Goal: Task Accomplishment & Management: Manage account settings

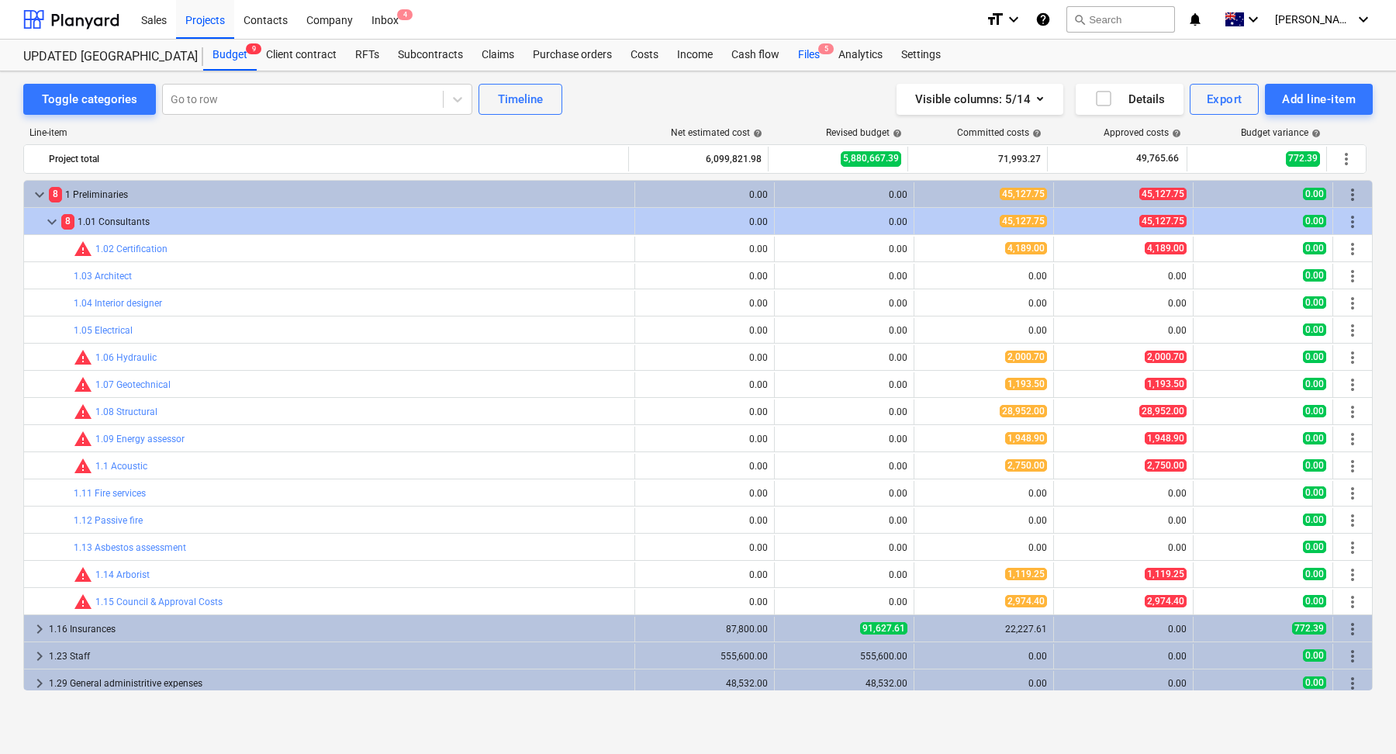
click at [793, 54] on div "Files 5" at bounding box center [809, 55] width 40 height 31
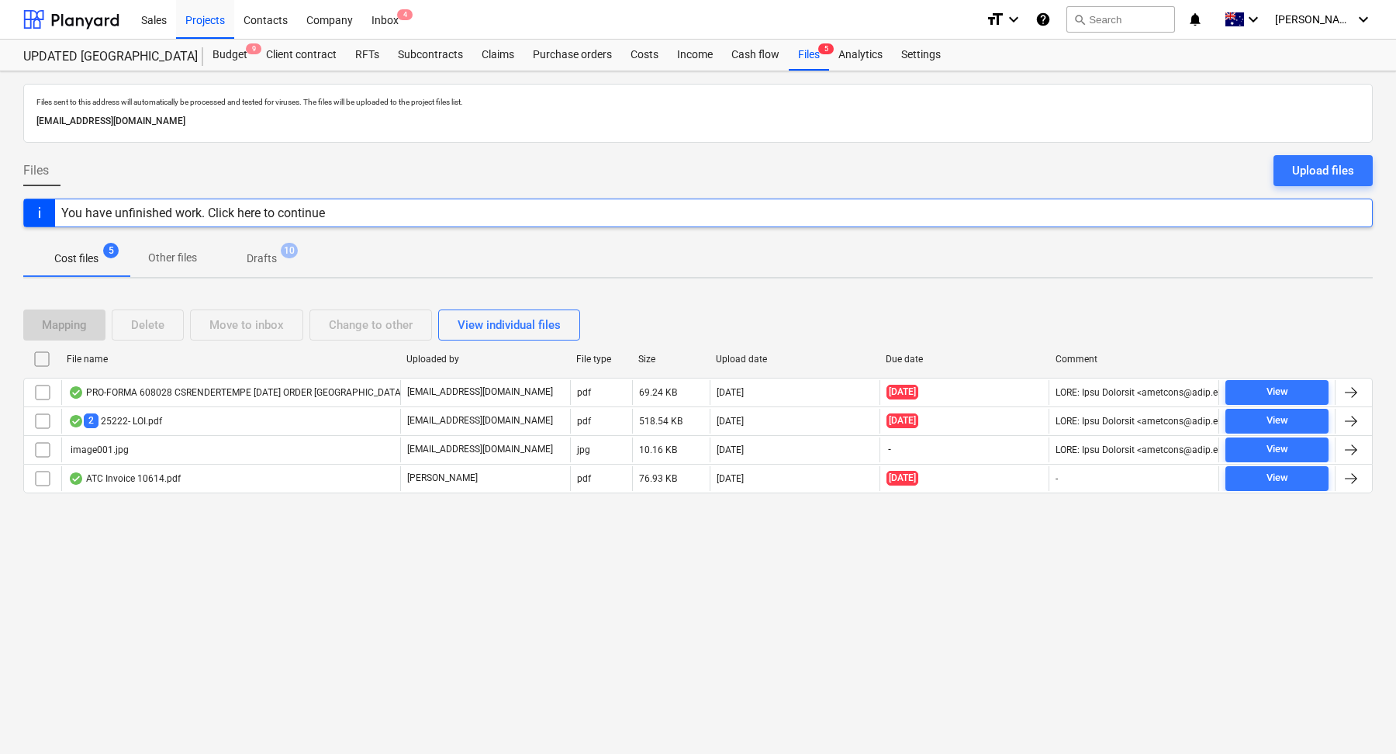
drag, startPoint x: 370, startPoint y: 120, endPoint x: 26, endPoint y: 123, distance: 343.6
click at [26, 123] on div "Files sent to this address will automatically be processed and tested for virus…" at bounding box center [697, 113] width 1349 height 59
copy p "[EMAIL_ADDRESS][DOMAIN_NAME]"
click at [163, 264] on span "Other files" at bounding box center [173, 258] width 86 height 26
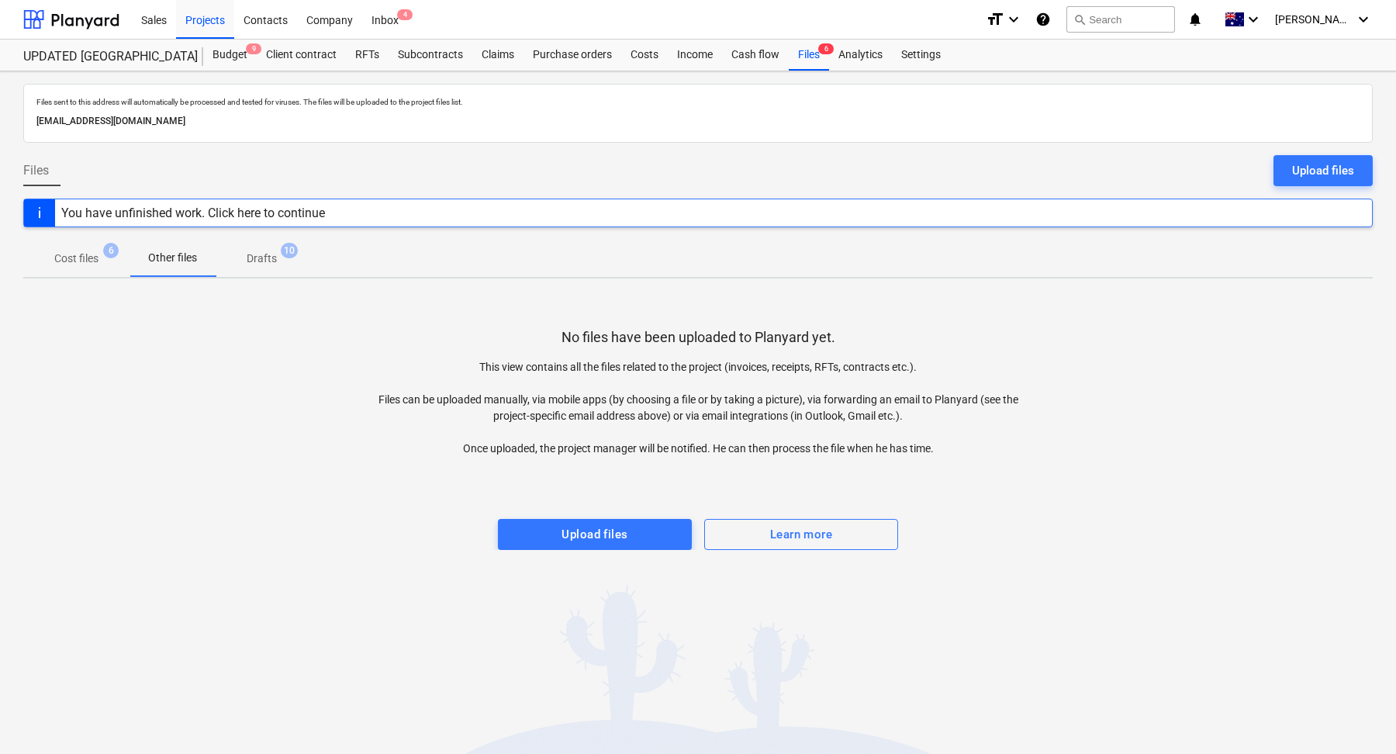
click at [85, 251] on p "Cost files" at bounding box center [76, 258] width 44 height 16
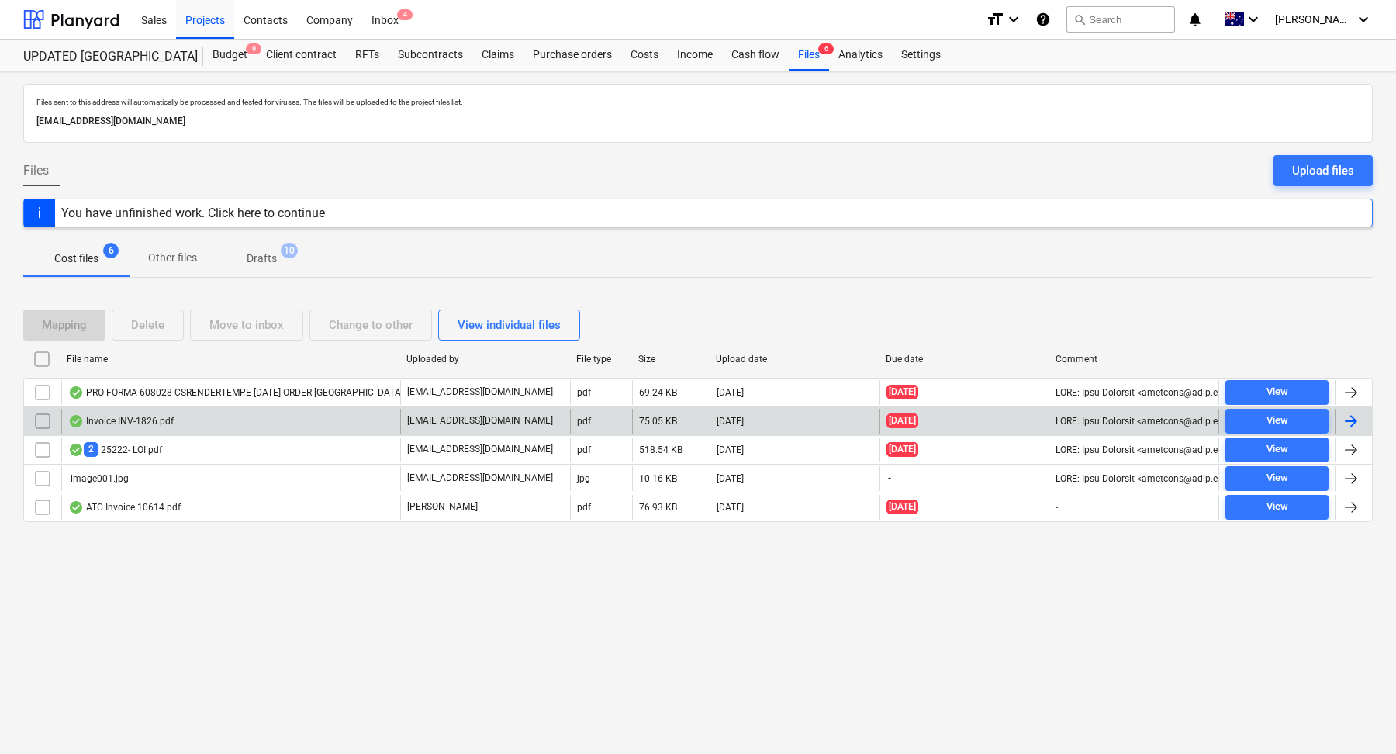
click at [229, 416] on div "Invoice INV-1826.pdf" at bounding box center [230, 421] width 339 height 25
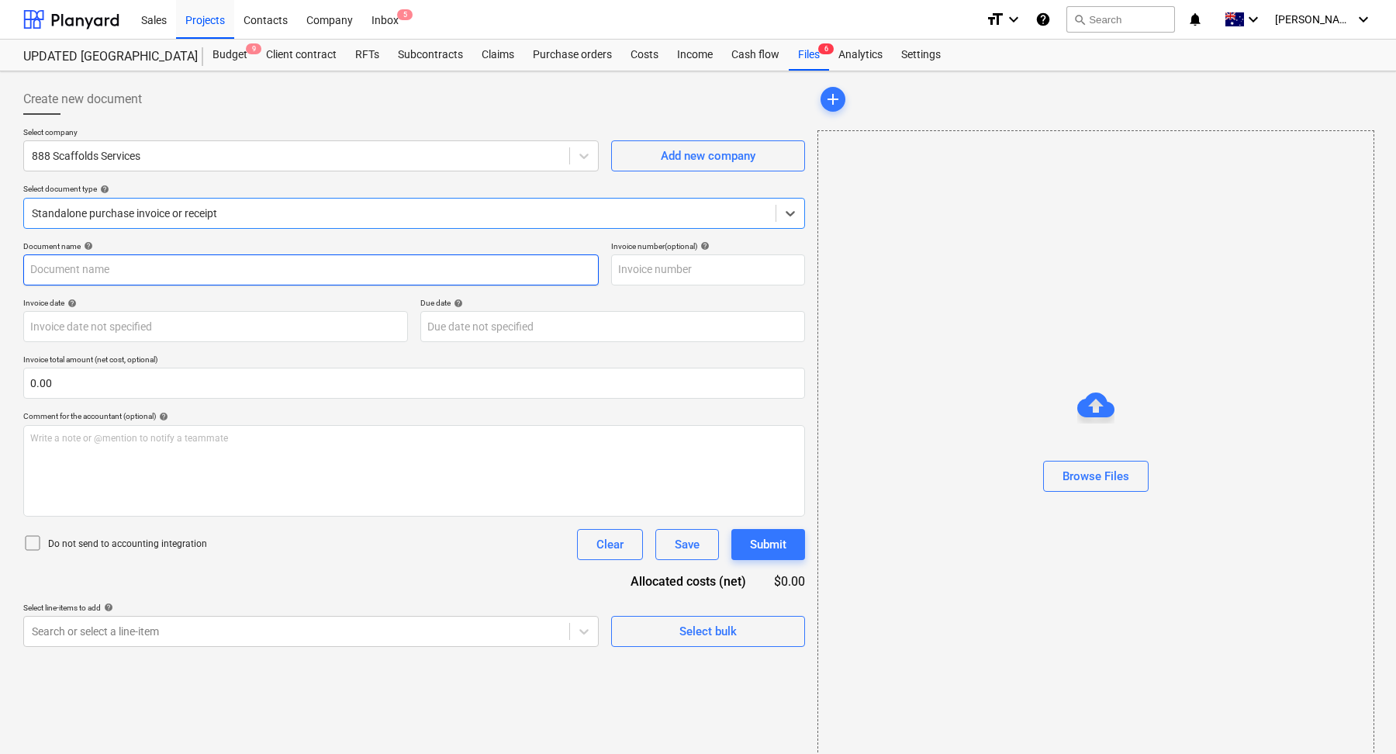
type input "INV-1826"
type input "[DATE]"
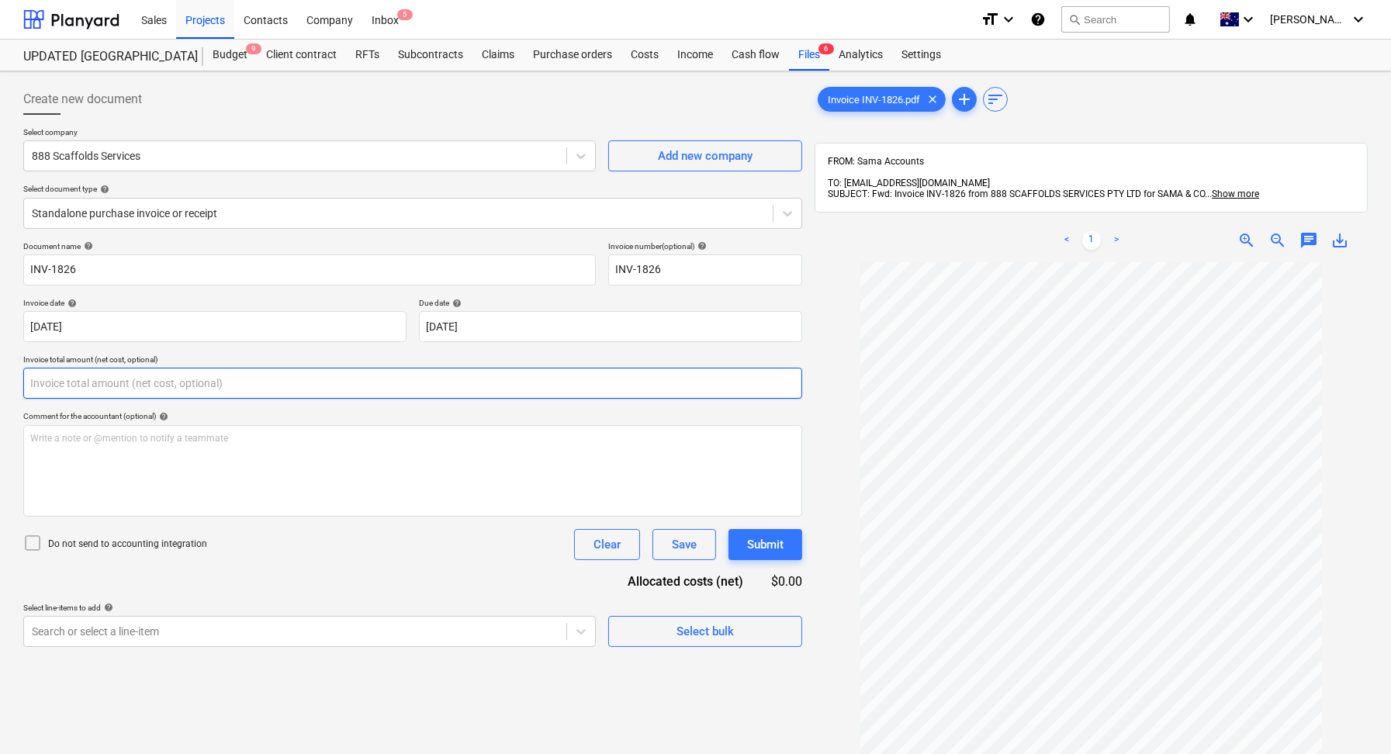
drag, startPoint x: 135, startPoint y: 386, endPoint x: 0, endPoint y: 386, distance: 134.9
click at [0, 386] on div "Create new document Select company 888 Scaffolds Services Add new company Selec…" at bounding box center [695, 528] width 1391 height 914
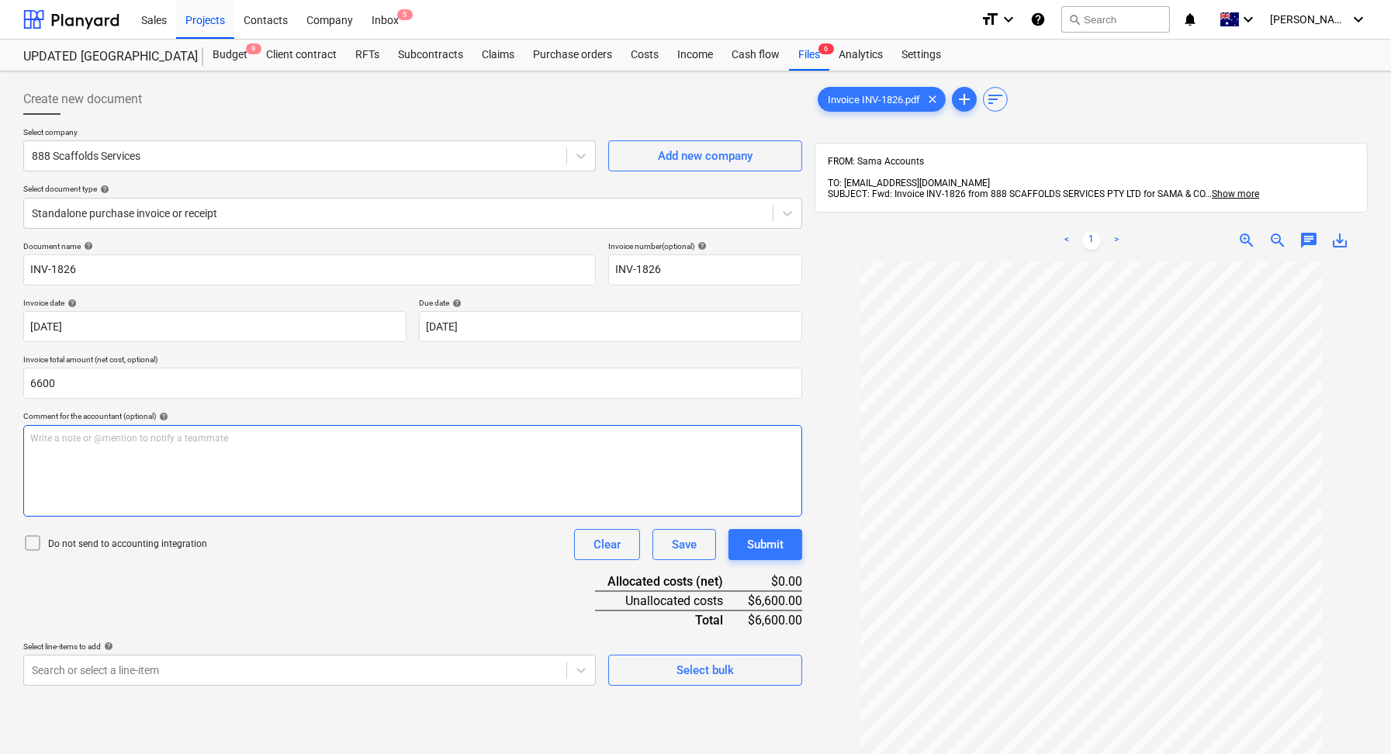
type input "6,600.00"
click at [66, 472] on div "Write a note or @mention to notify a teammate [PERSON_NAME]" at bounding box center [412, 471] width 779 height 92
click at [353, 539] on div "Do not send to accounting integration Clear Save Submit" at bounding box center [412, 544] width 779 height 31
click at [81, 440] on span "Scaffold works" at bounding box center [61, 438] width 62 height 11
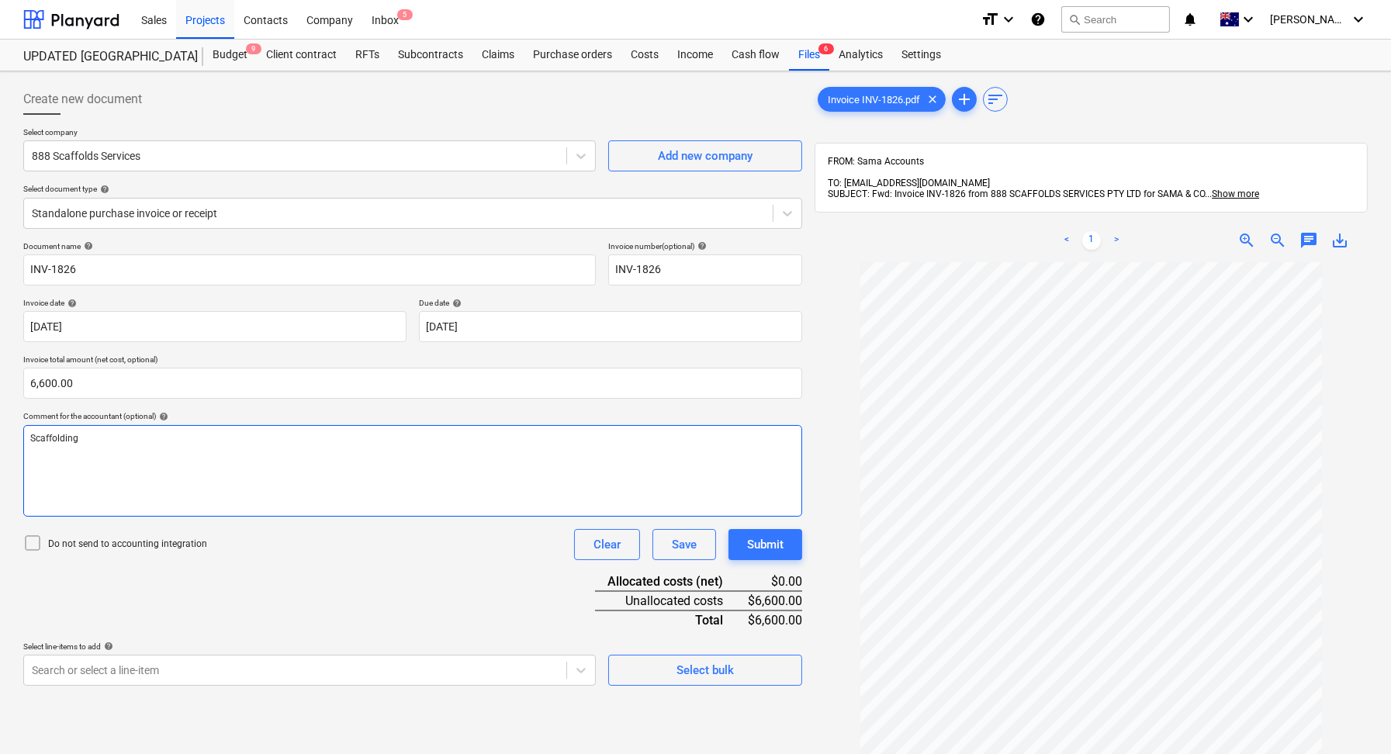
scroll to position [72, 0]
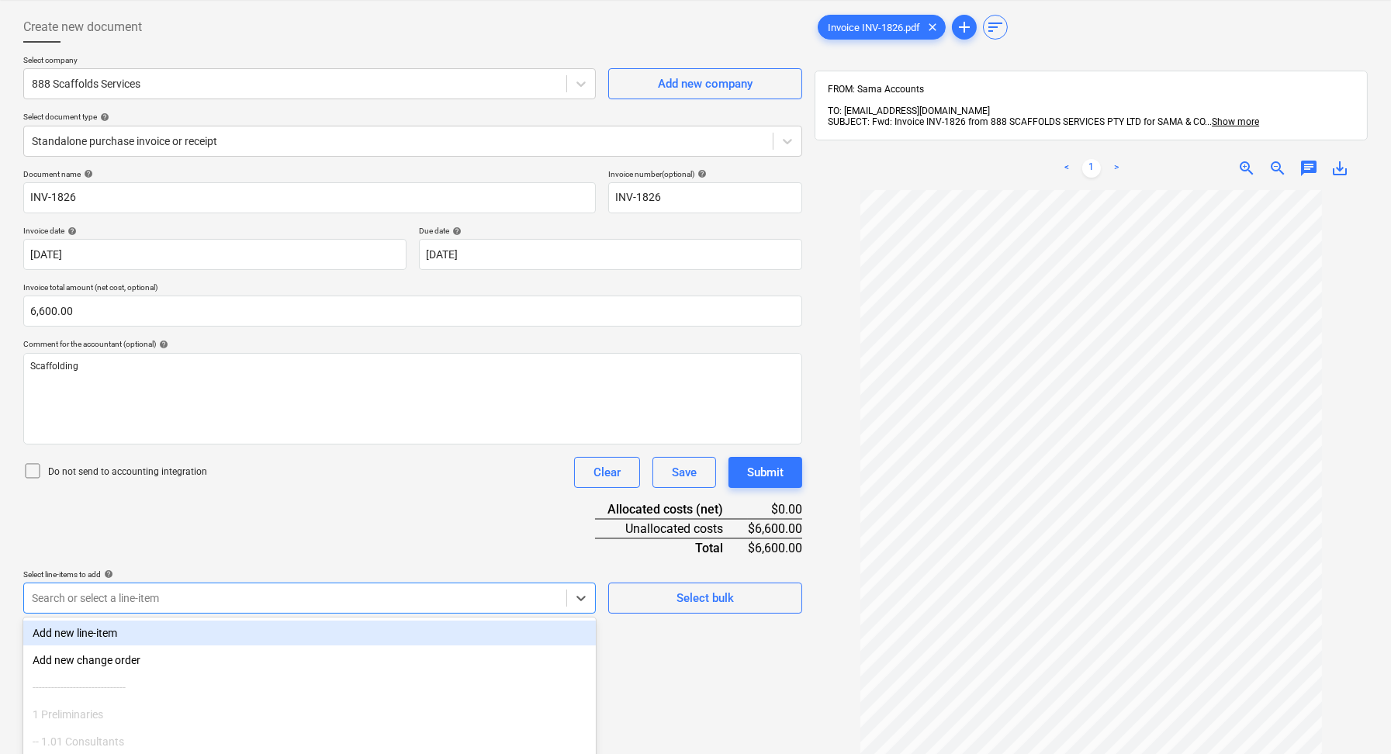
click at [371, 600] on body "Sales Projects Contacts Company Inbox 5 format_size keyboard_arrow_down help se…" at bounding box center [695, 305] width 1391 height 754
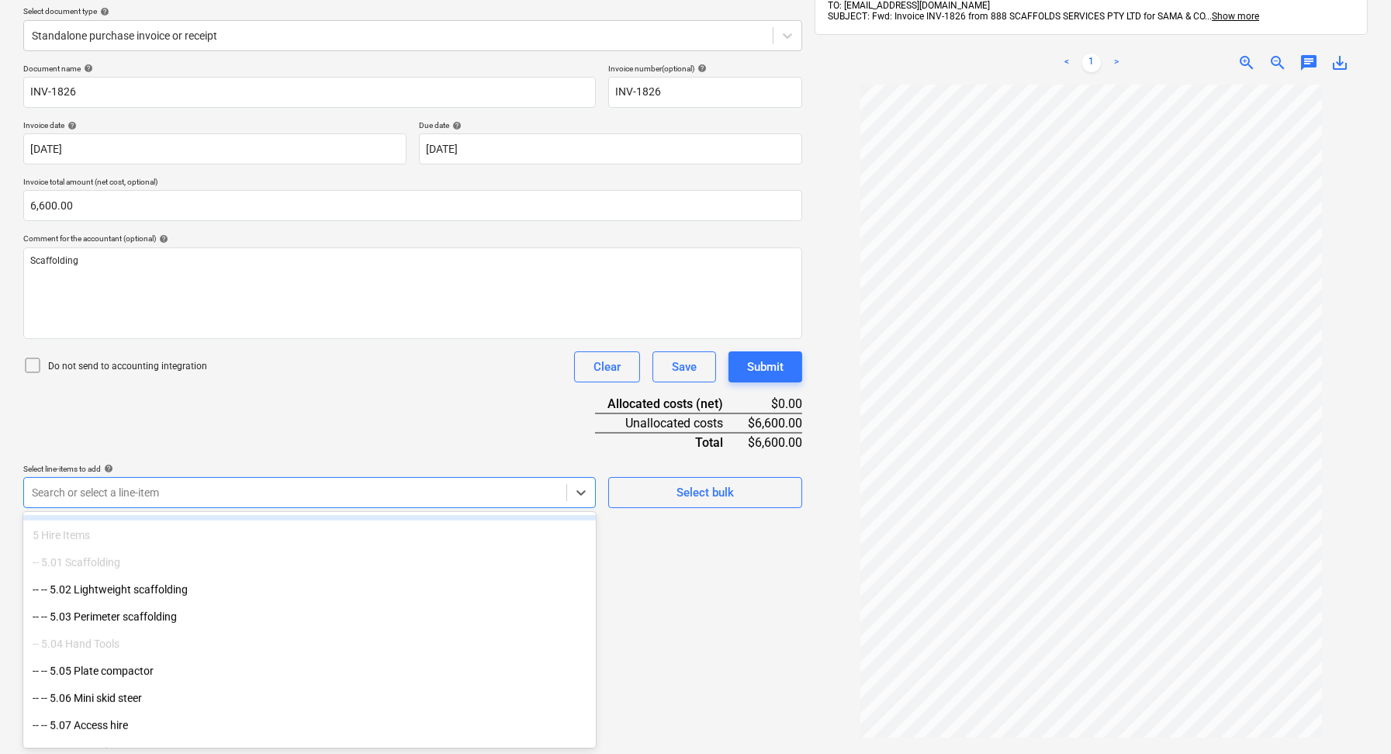
scroll to position [1960, 0]
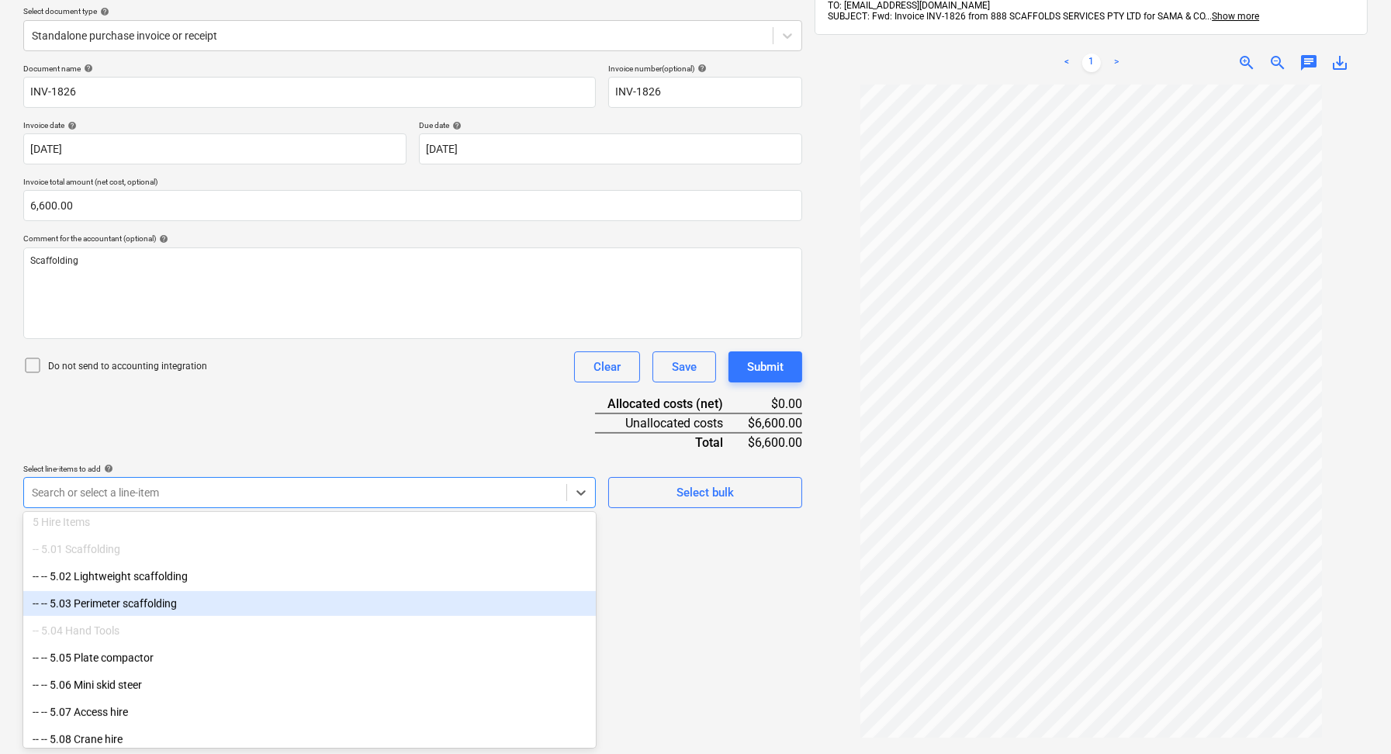
click at [177, 607] on div "-- -- 5.03 Perimeter scaffolding" at bounding box center [309, 603] width 572 height 25
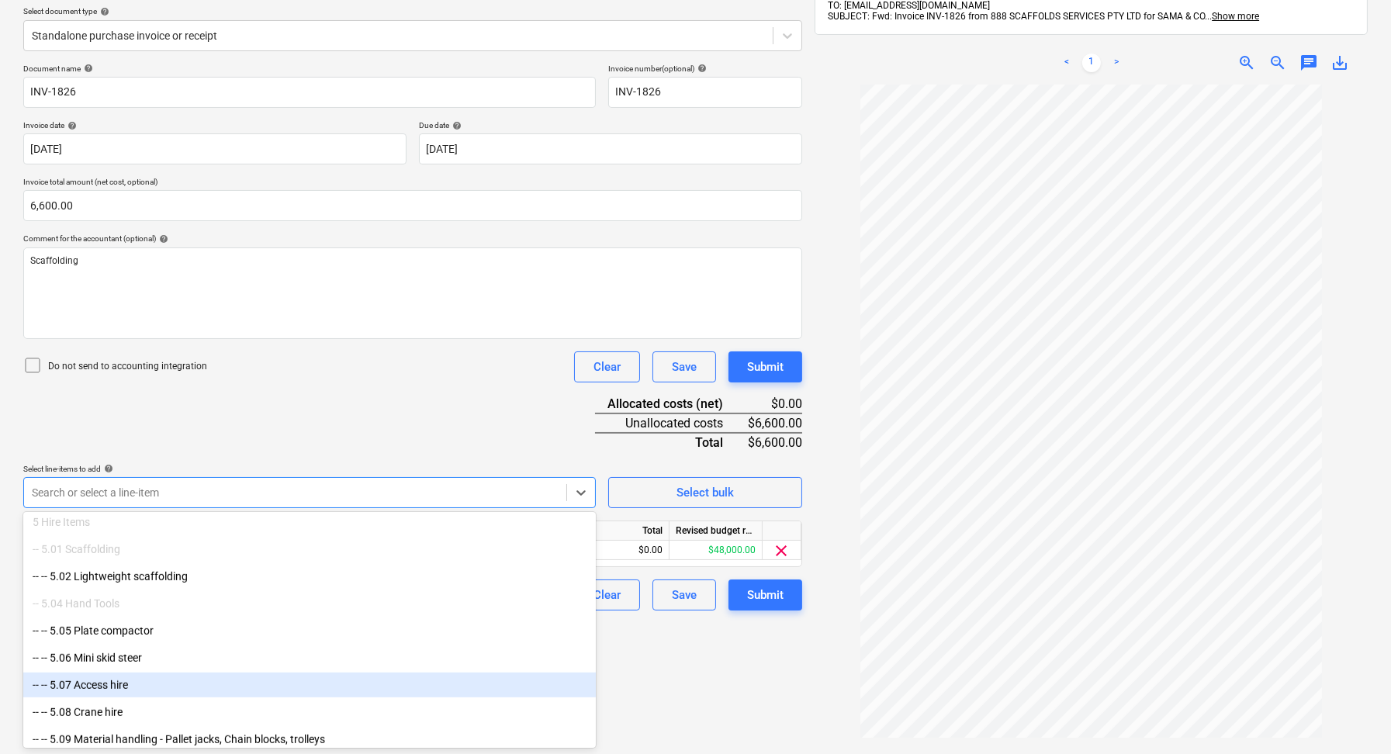
click at [674, 665] on div "Create new document Select company 888 Scaffolds Services Add new company Selec…" at bounding box center [412, 350] width 791 height 901
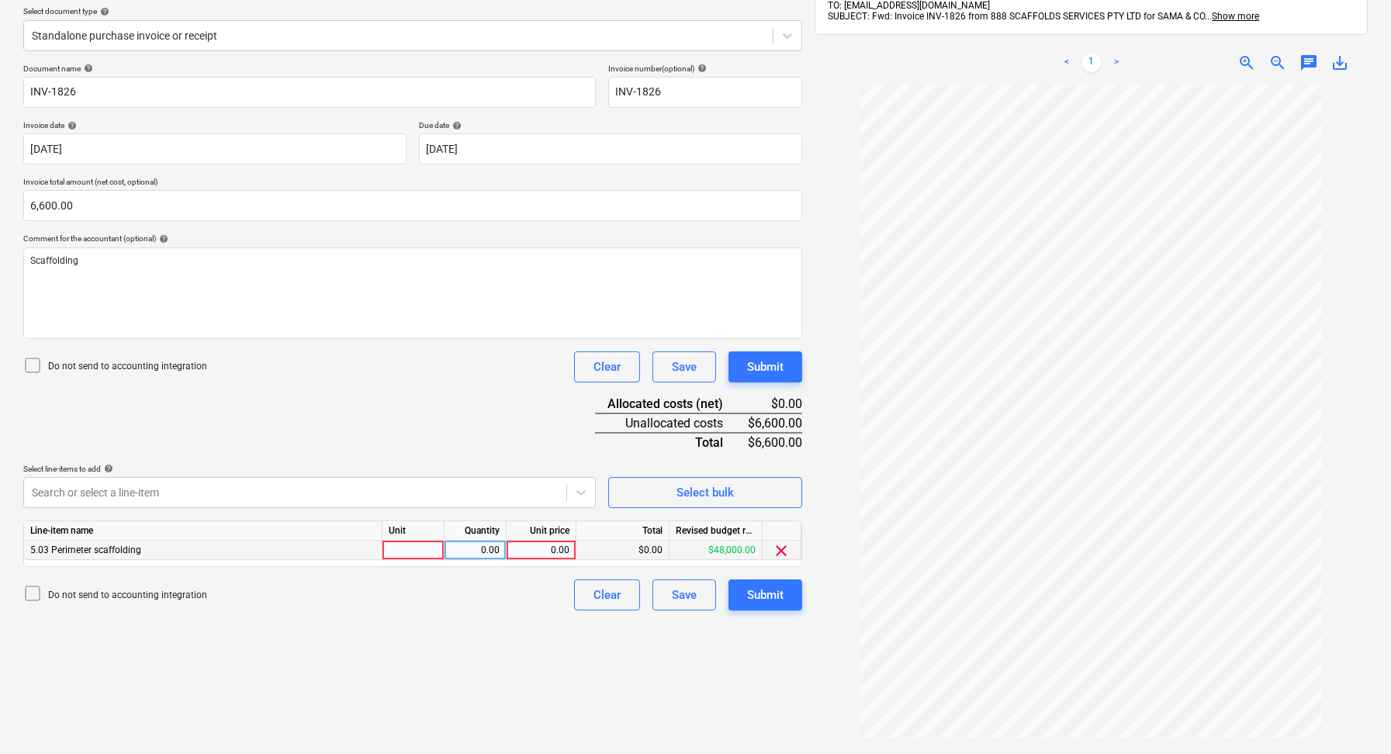
click at [416, 549] on div at bounding box center [413, 550] width 62 height 19
type input "1"
click at [491, 541] on div "0.00" at bounding box center [475, 550] width 49 height 19
type input "1"
click at [561, 551] on div "0.00" at bounding box center [541, 550] width 57 height 19
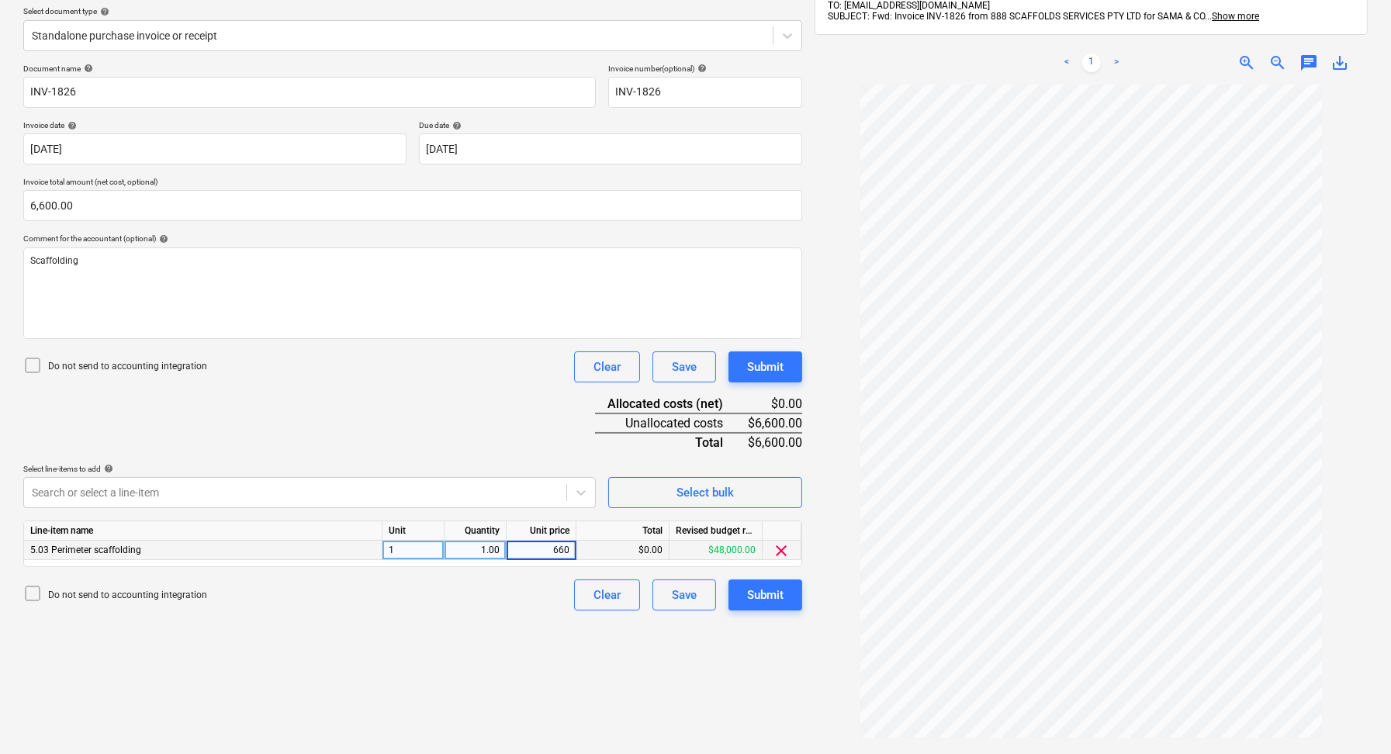
type input "6600"
click at [523, 638] on div "Create new document Select company 888 Scaffolds Services Add new company Selec…" at bounding box center [412, 350] width 791 height 901
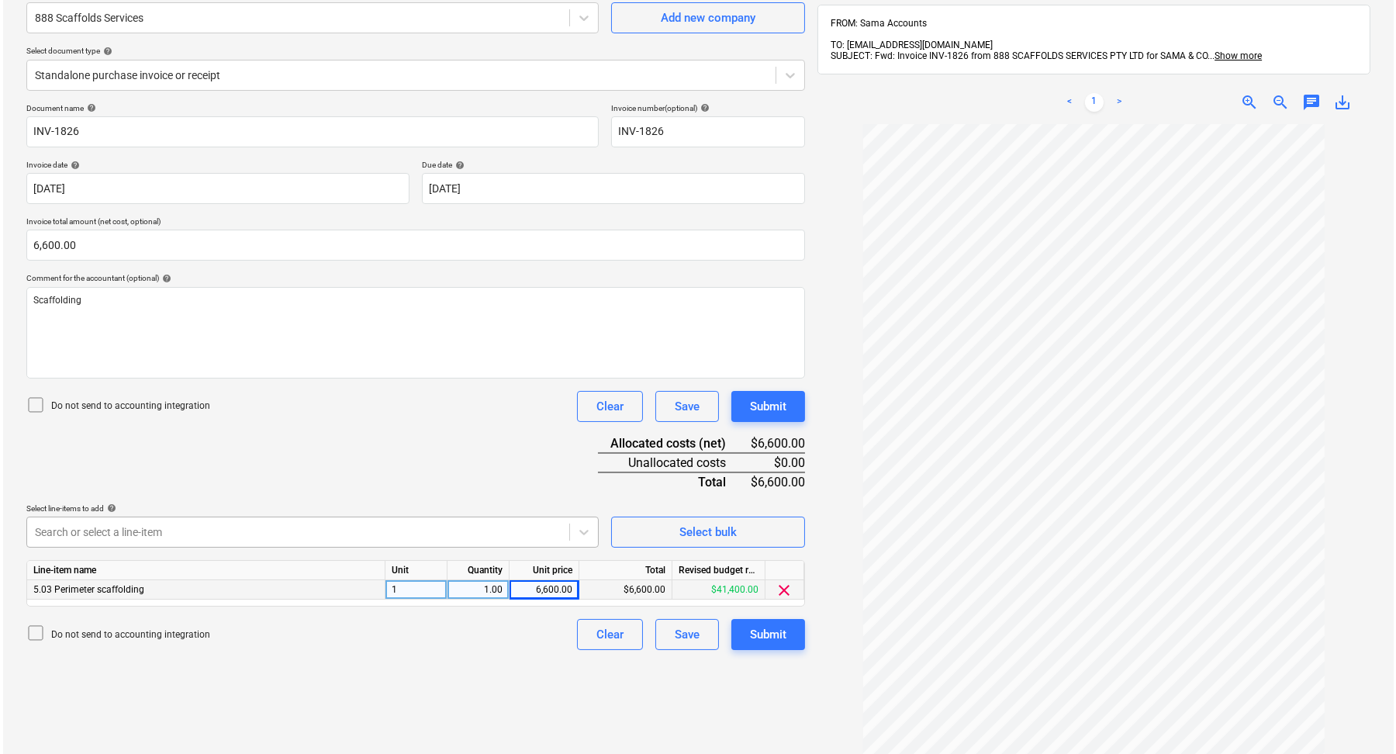
scroll to position [147, 0]
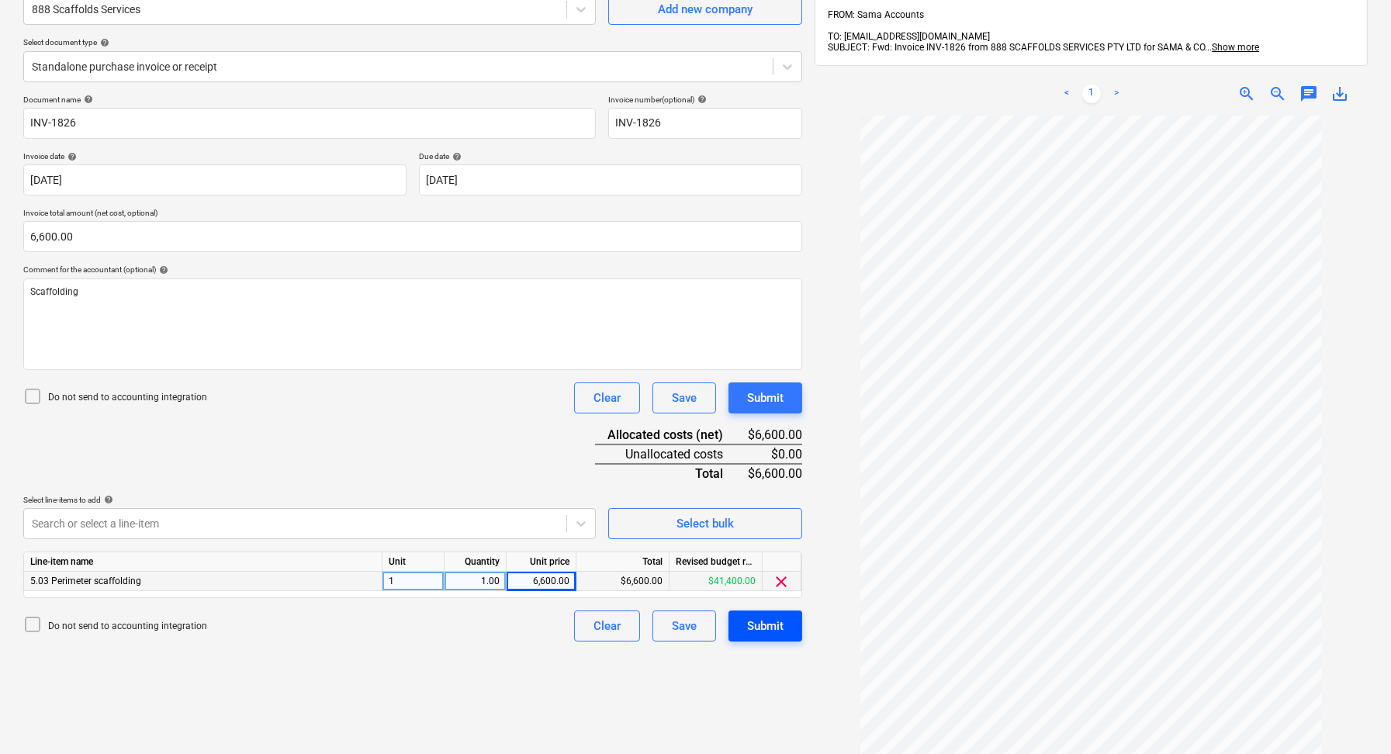
click at [758, 618] on div "Submit" at bounding box center [765, 626] width 36 height 20
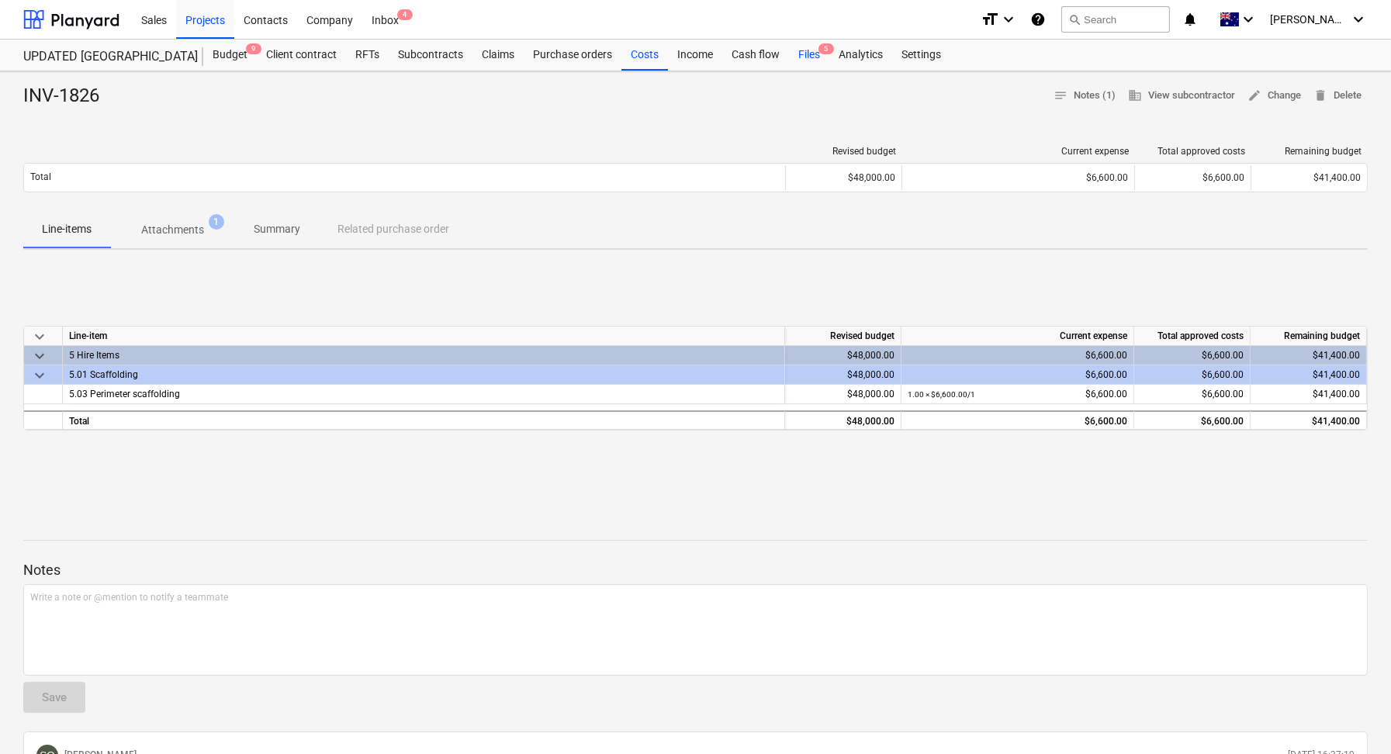
click at [816, 53] on div "Files 5" at bounding box center [809, 55] width 40 height 31
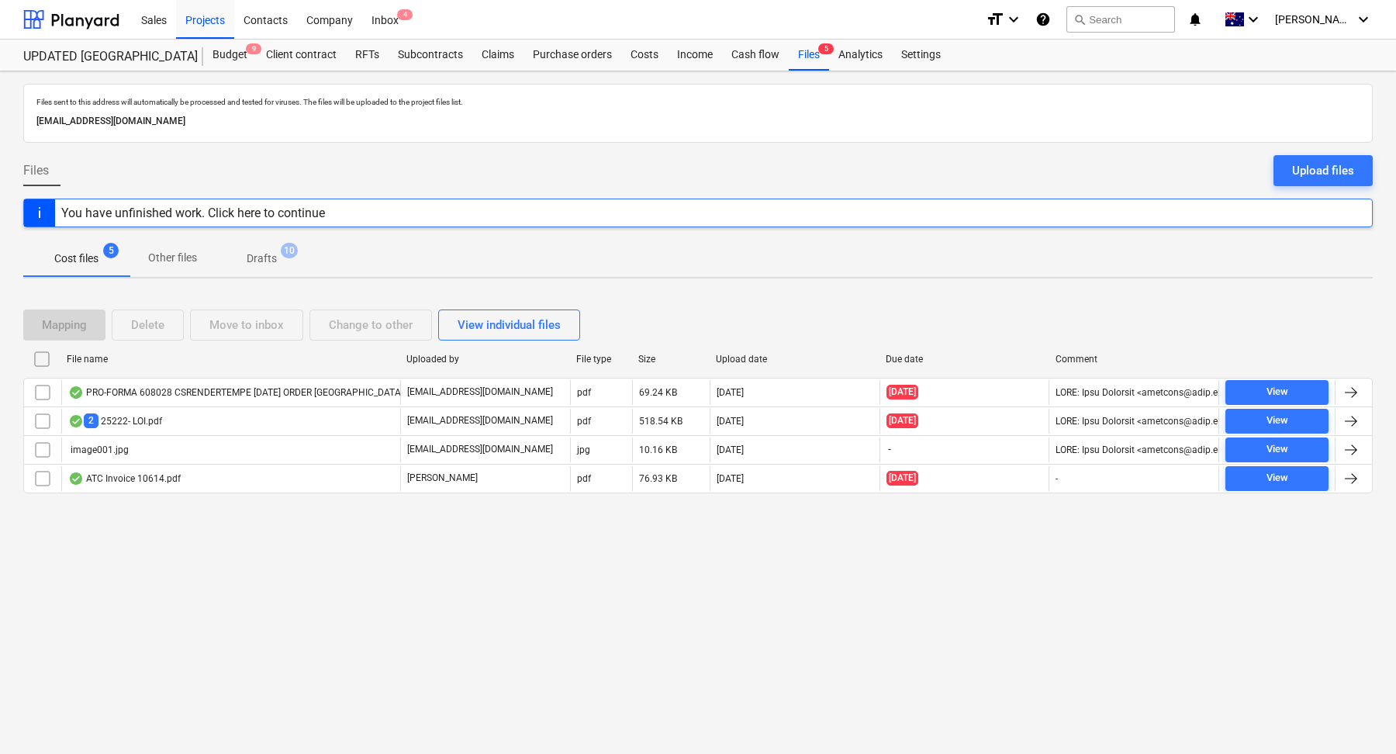
drag, startPoint x: 327, startPoint y: 119, endPoint x: 30, endPoint y: 123, distance: 297.0
click at [30, 123] on div "Files sent to this address will automatically be processed and tested for virus…" at bounding box center [697, 113] width 1349 height 59
copy p "[EMAIL_ADDRESS][DOMAIN_NAME]"
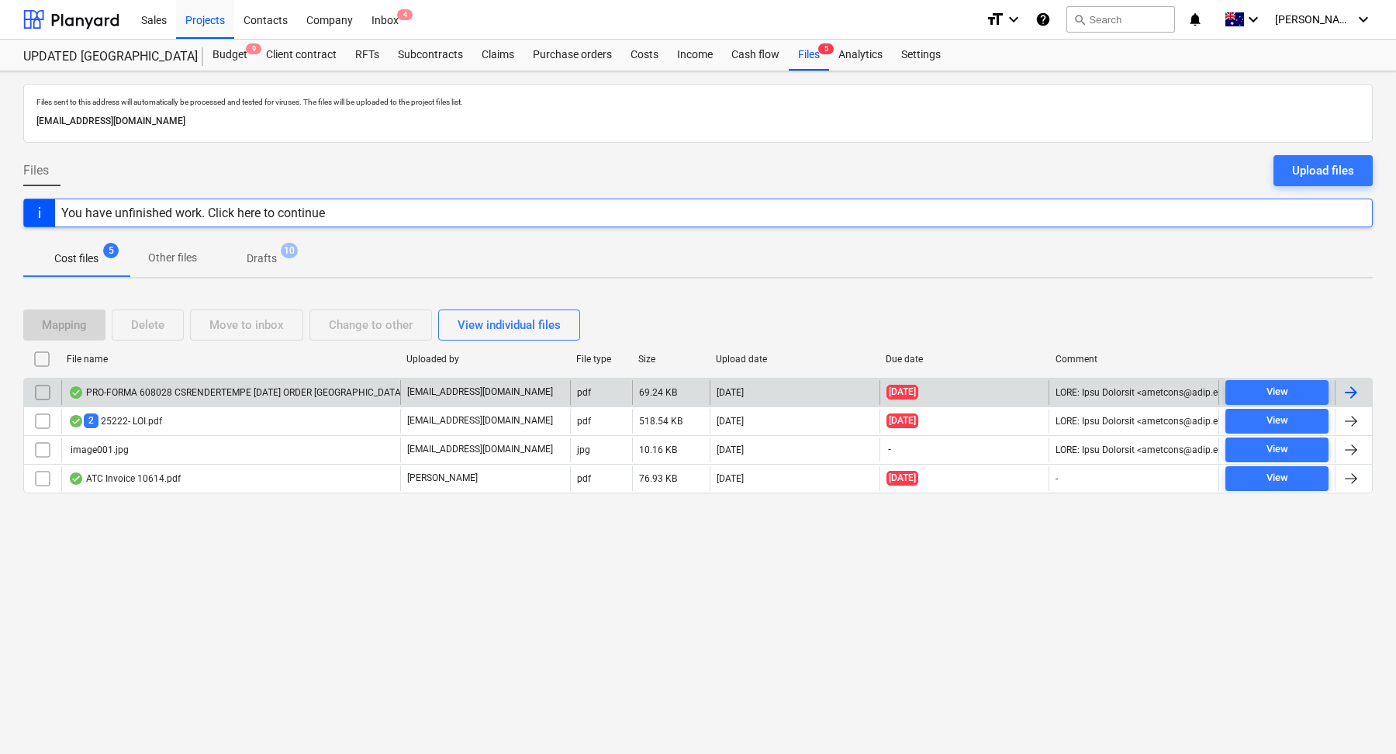
click at [272, 394] on div "PRO-FORMA 608028 CSRENDERTEMPE [DATE] ORDER [GEOGRAPHIC_DATA]PDF" at bounding box center [244, 392] width 353 height 12
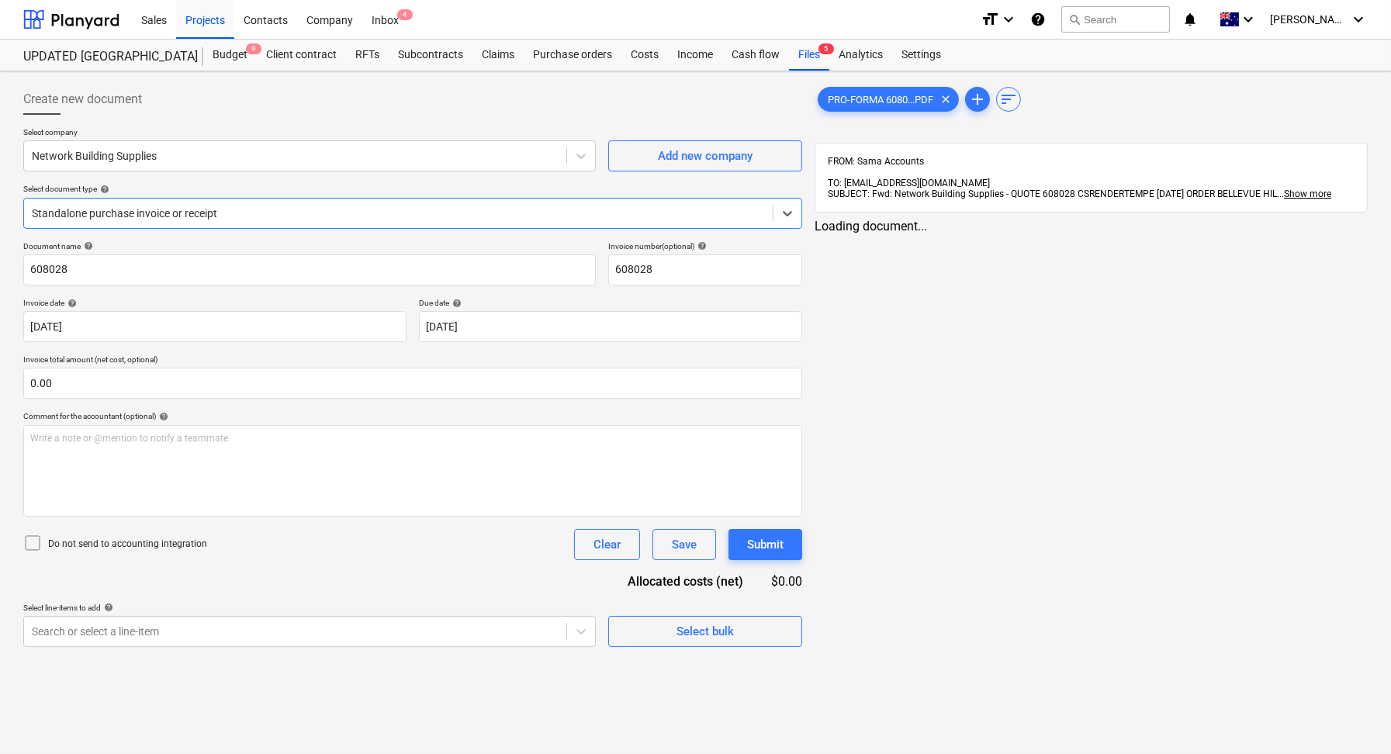
type input "608028"
type input "[DATE]"
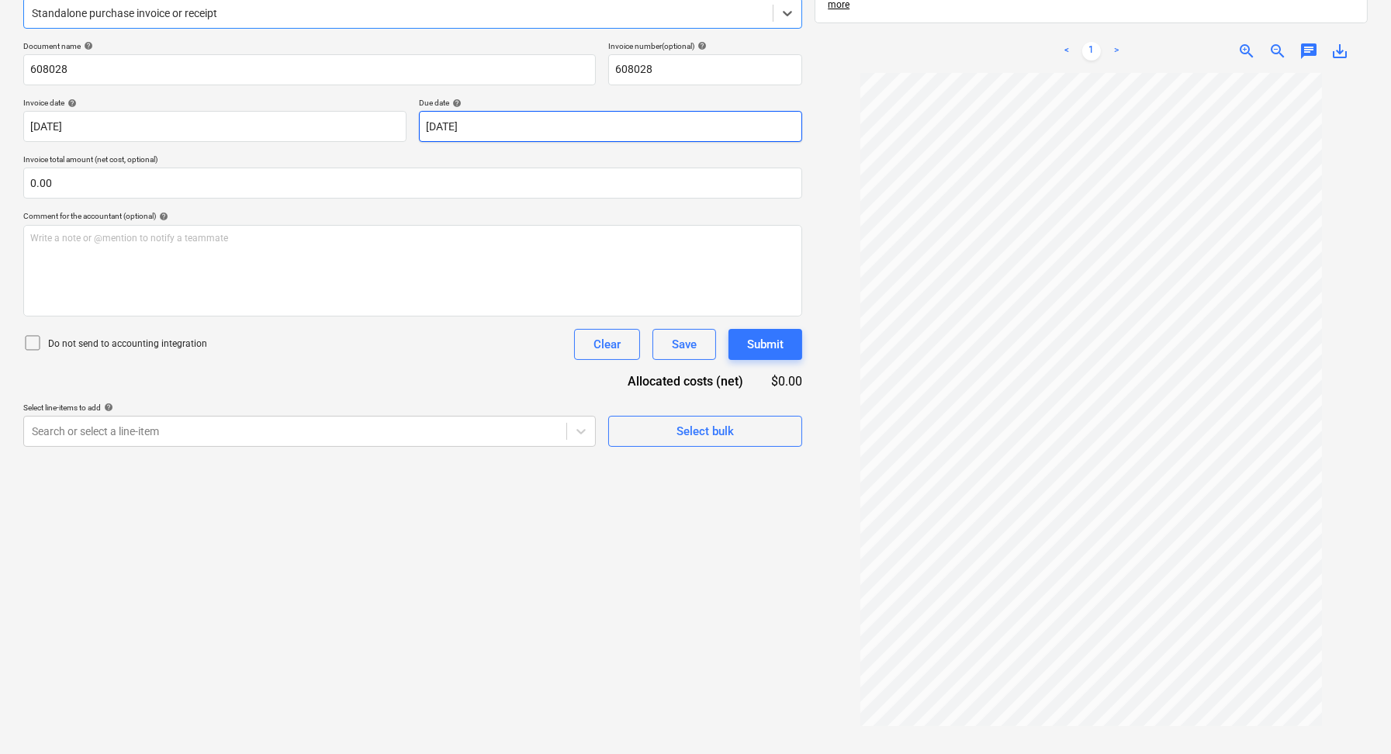
scroll to position [231, 0]
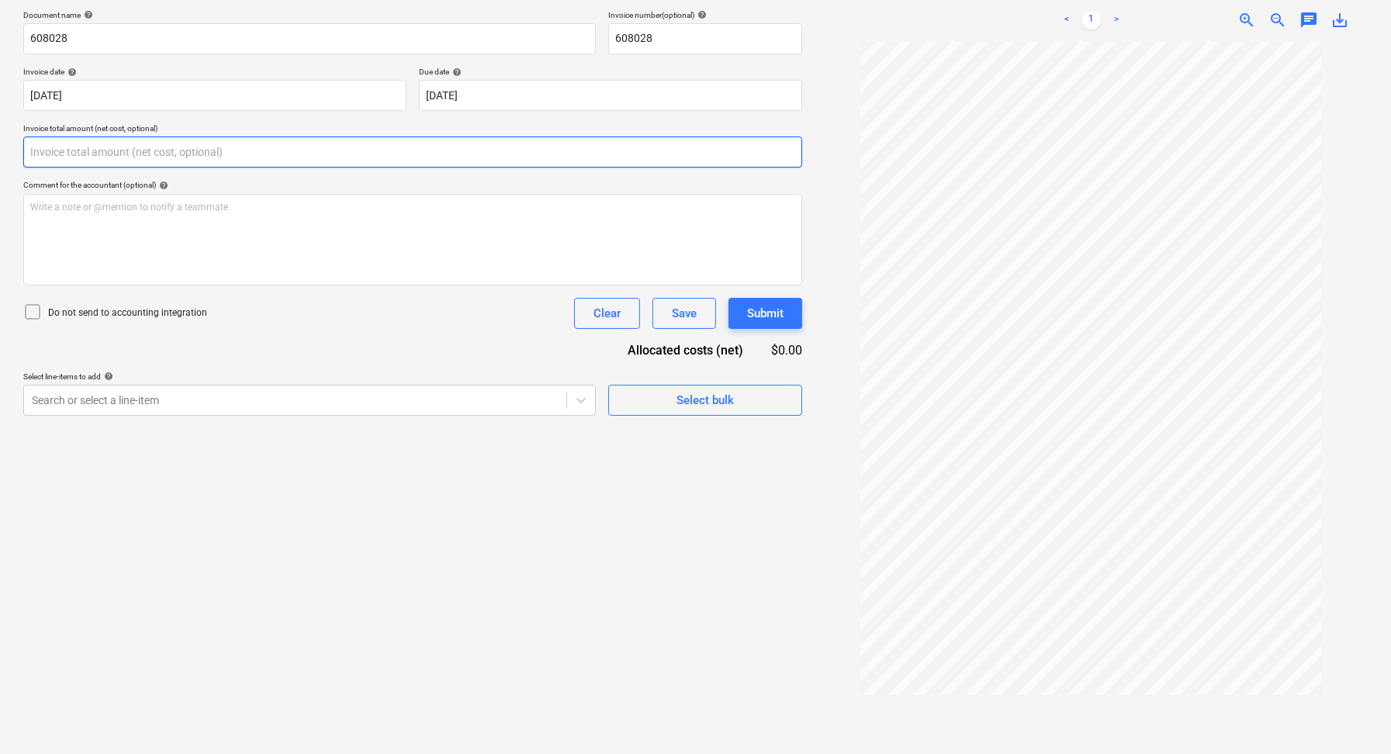
click at [124, 158] on input "text" at bounding box center [412, 151] width 779 height 31
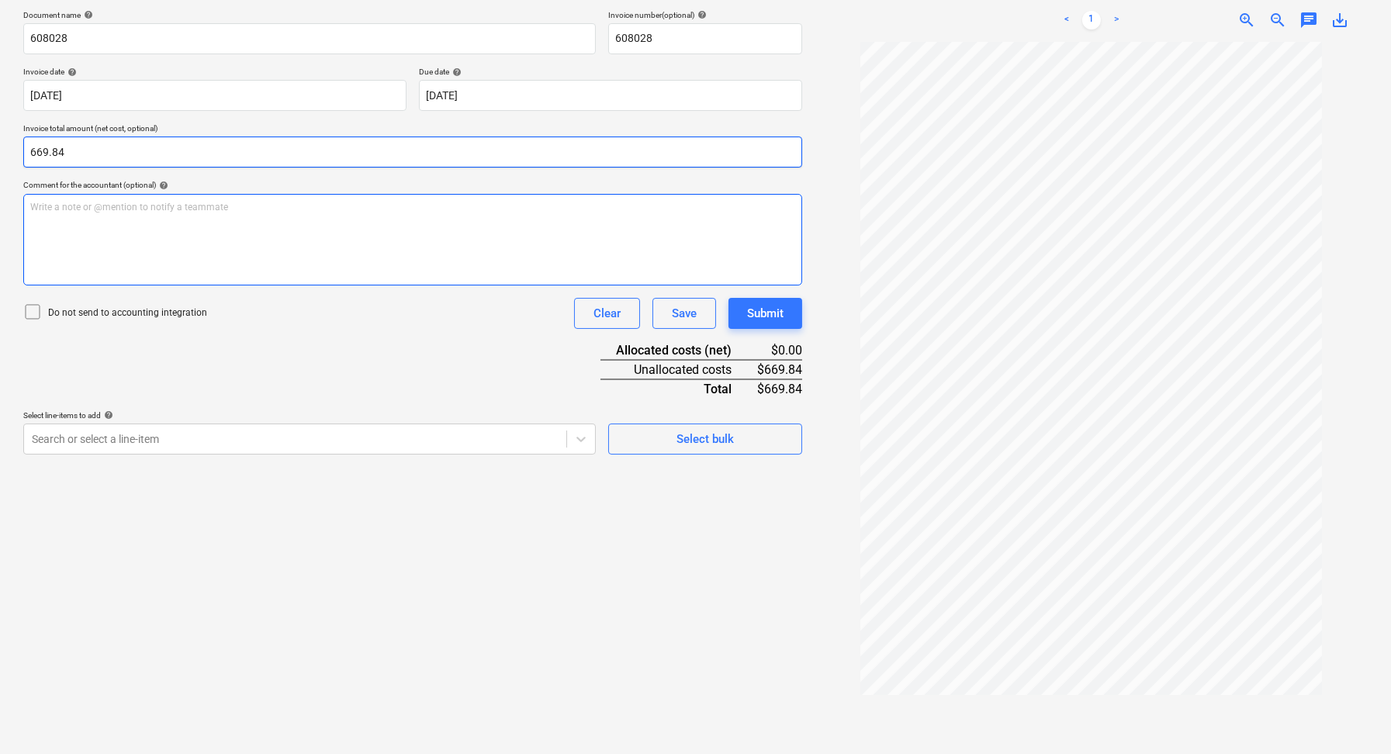
type input "669.84"
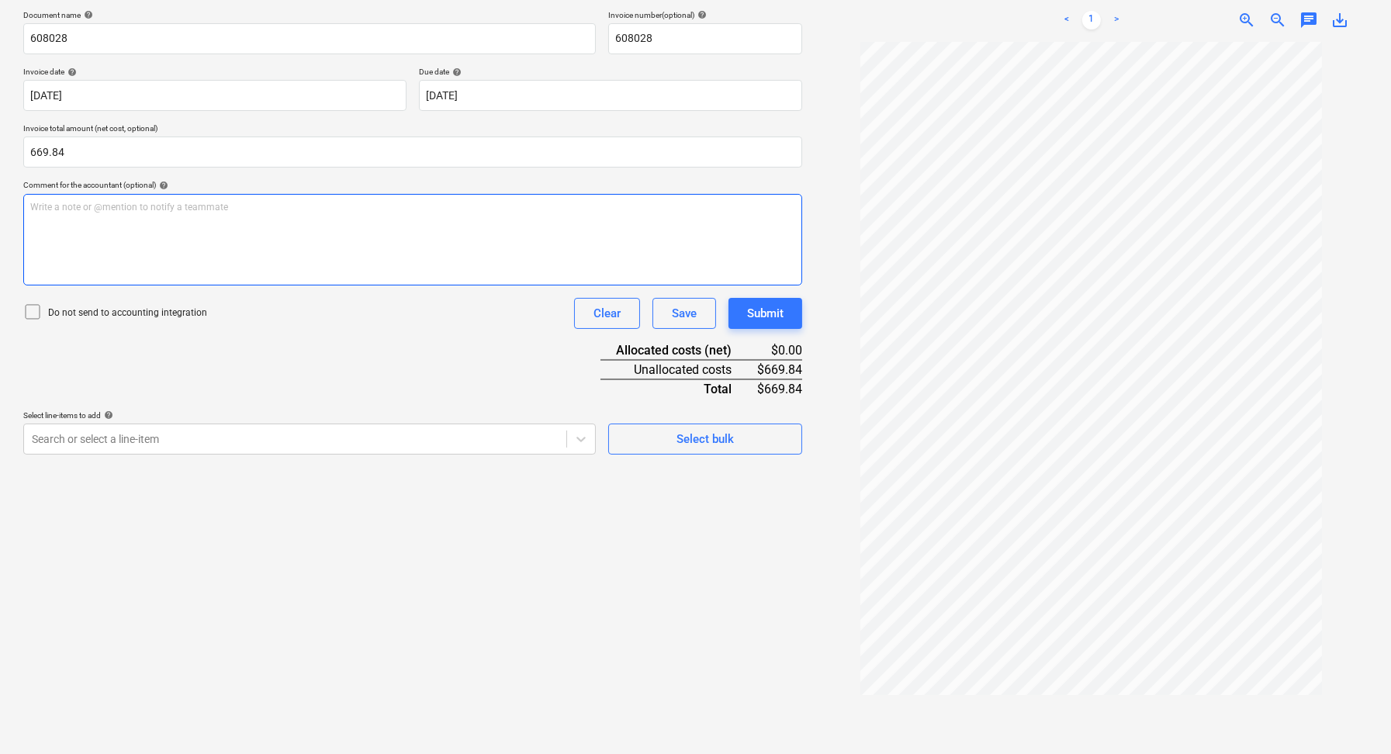
click at [196, 243] on div "Write a note or @mention to notify a teammate [PERSON_NAME]" at bounding box center [412, 240] width 779 height 92
click at [192, 443] on div at bounding box center [295, 439] width 527 height 16
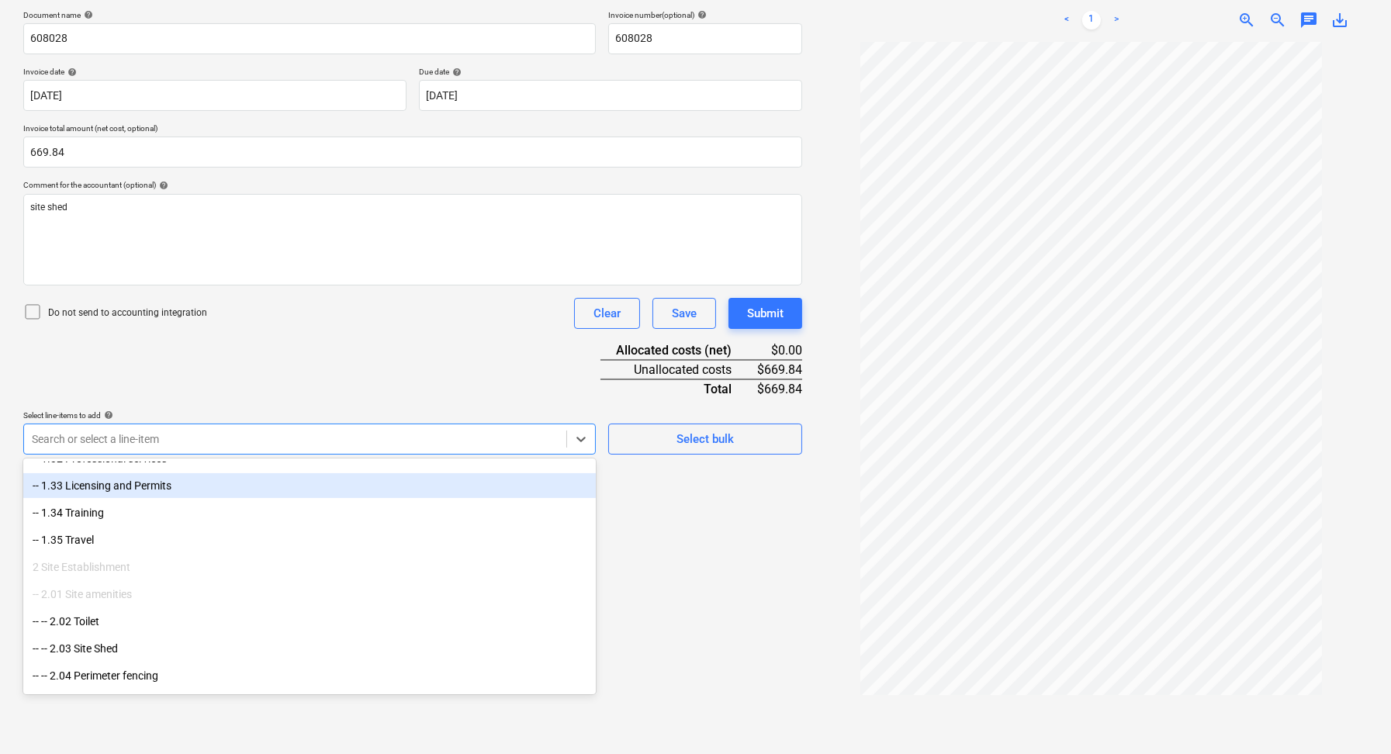
scroll to position [1063, 0]
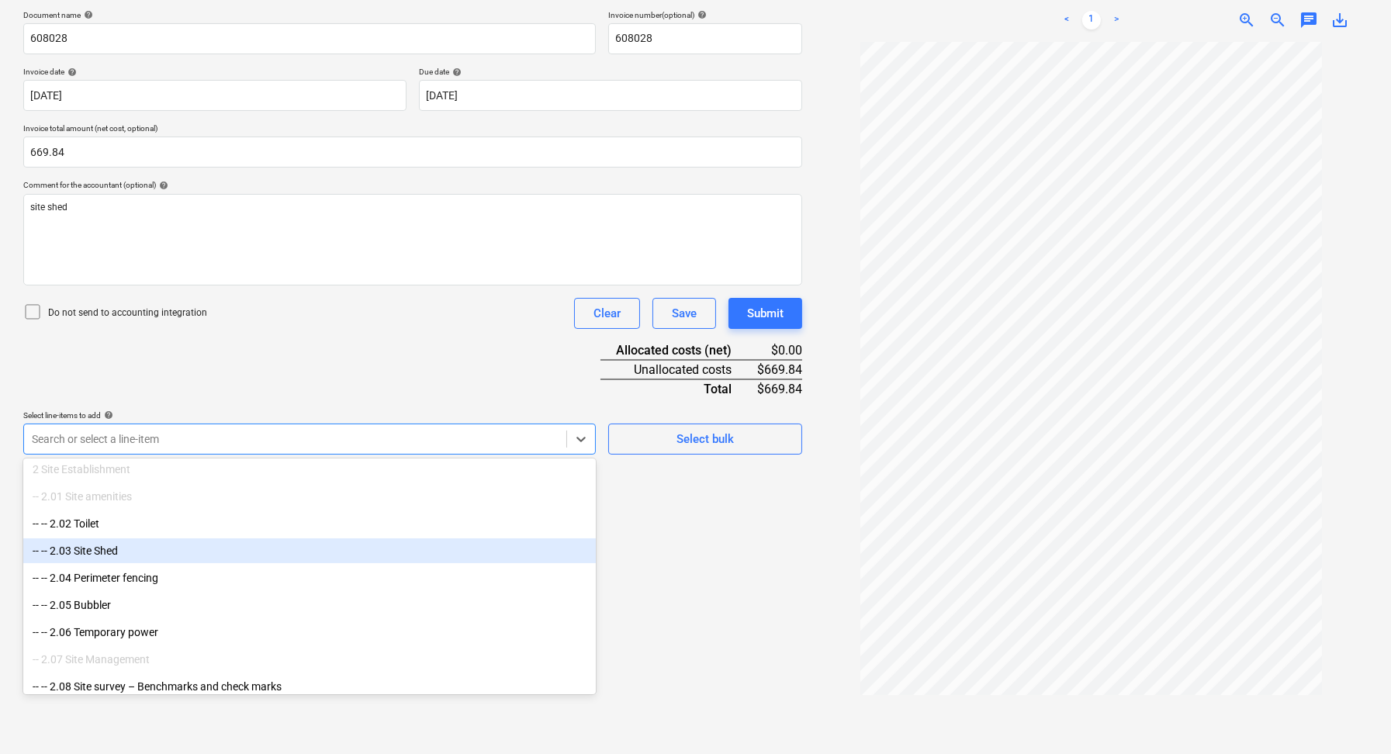
click at [168, 550] on div "-- -- 2.03 Site Shed" at bounding box center [309, 550] width 572 height 25
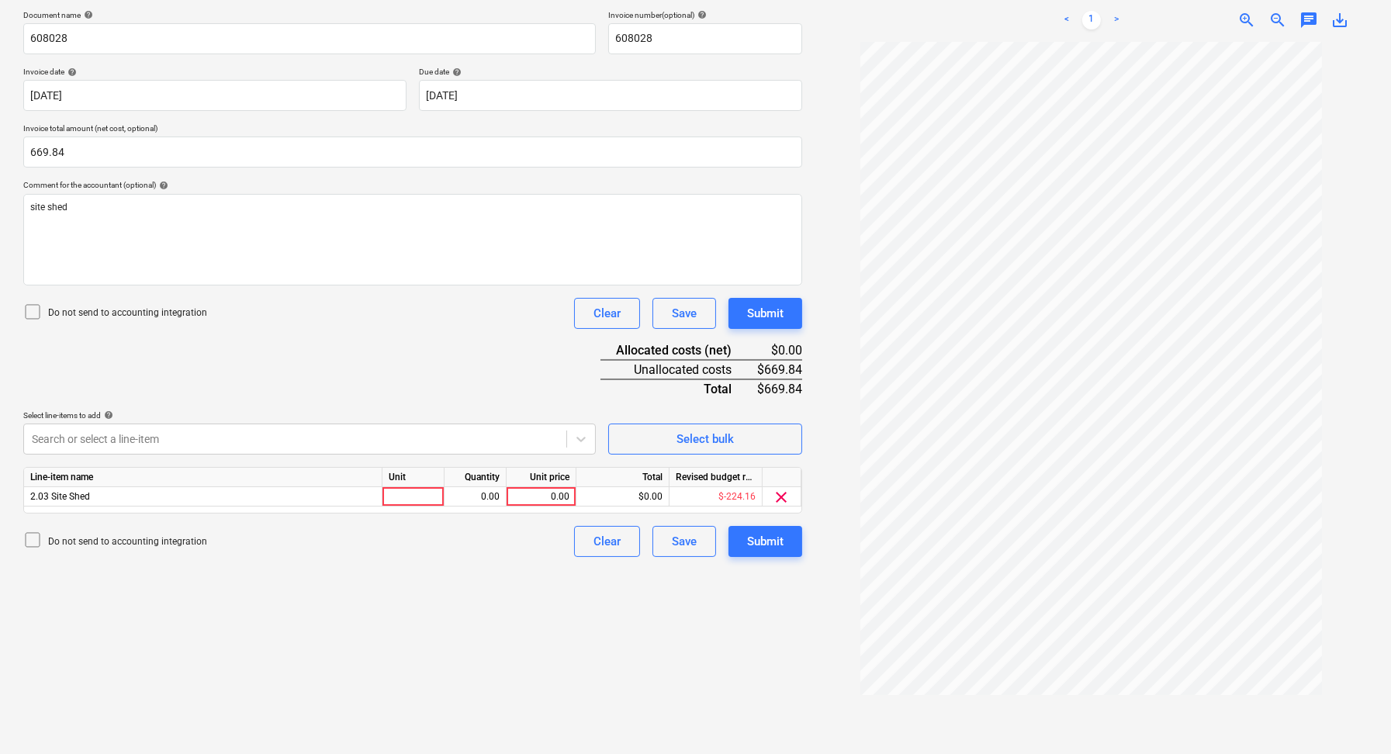
click at [741, 638] on div "Create new document Select company Network Building Supplies Add new company Se…" at bounding box center [412, 302] width 791 height 912
click at [402, 496] on div at bounding box center [413, 496] width 62 height 19
type input "1"
click at [477, 498] on div "0.00" at bounding box center [475, 496] width 49 height 19
type input "1"
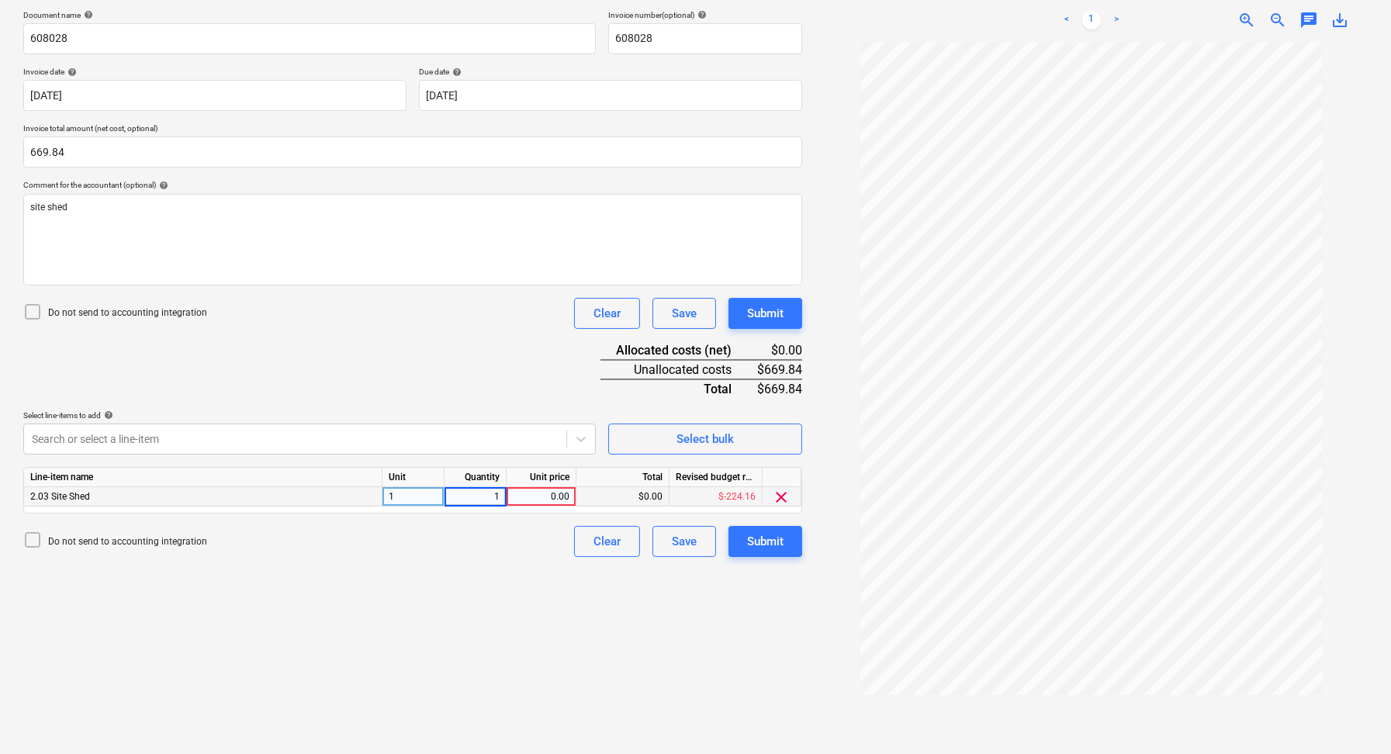
click at [540, 496] on div "0.00" at bounding box center [541, 496] width 57 height 19
type input "669.84"
click at [521, 593] on div "Create new document Select company Network Building Supplies Add new company Se…" at bounding box center [412, 302] width 791 height 912
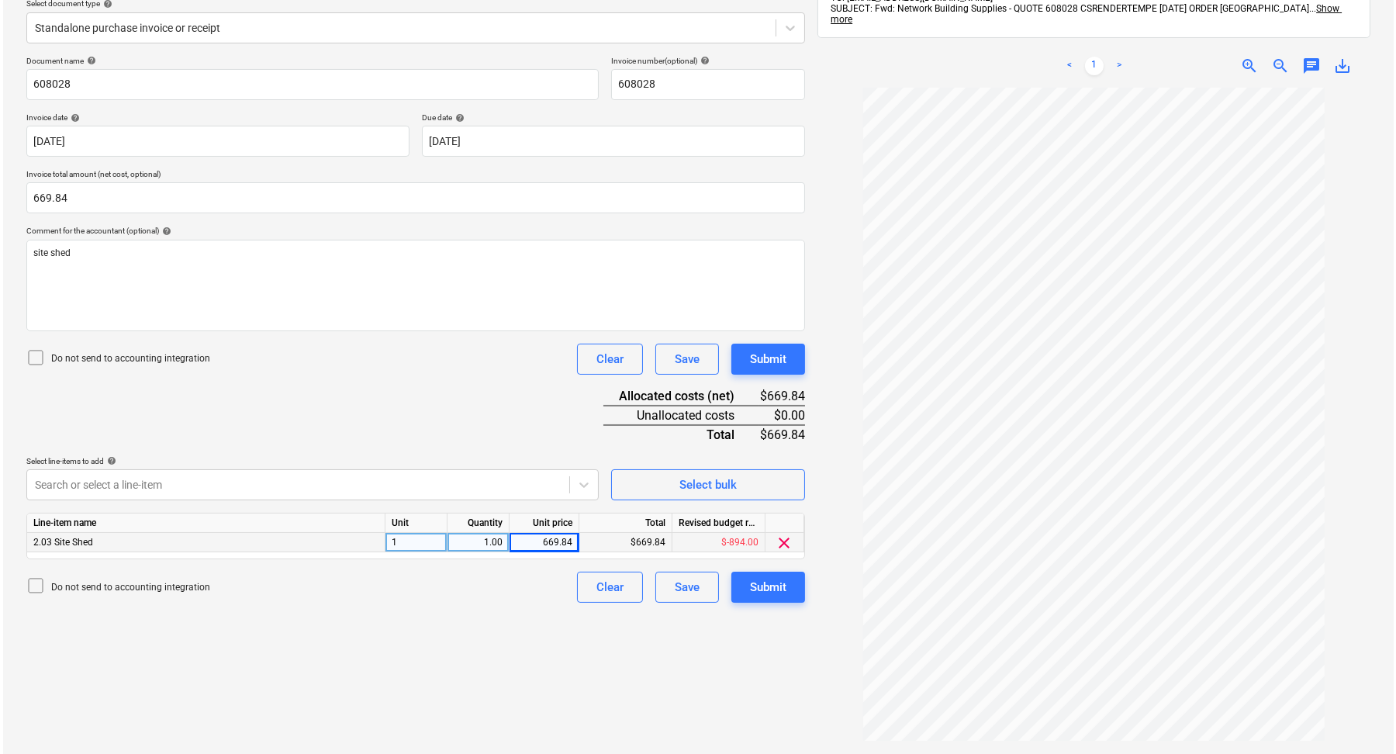
scroll to position [126, 0]
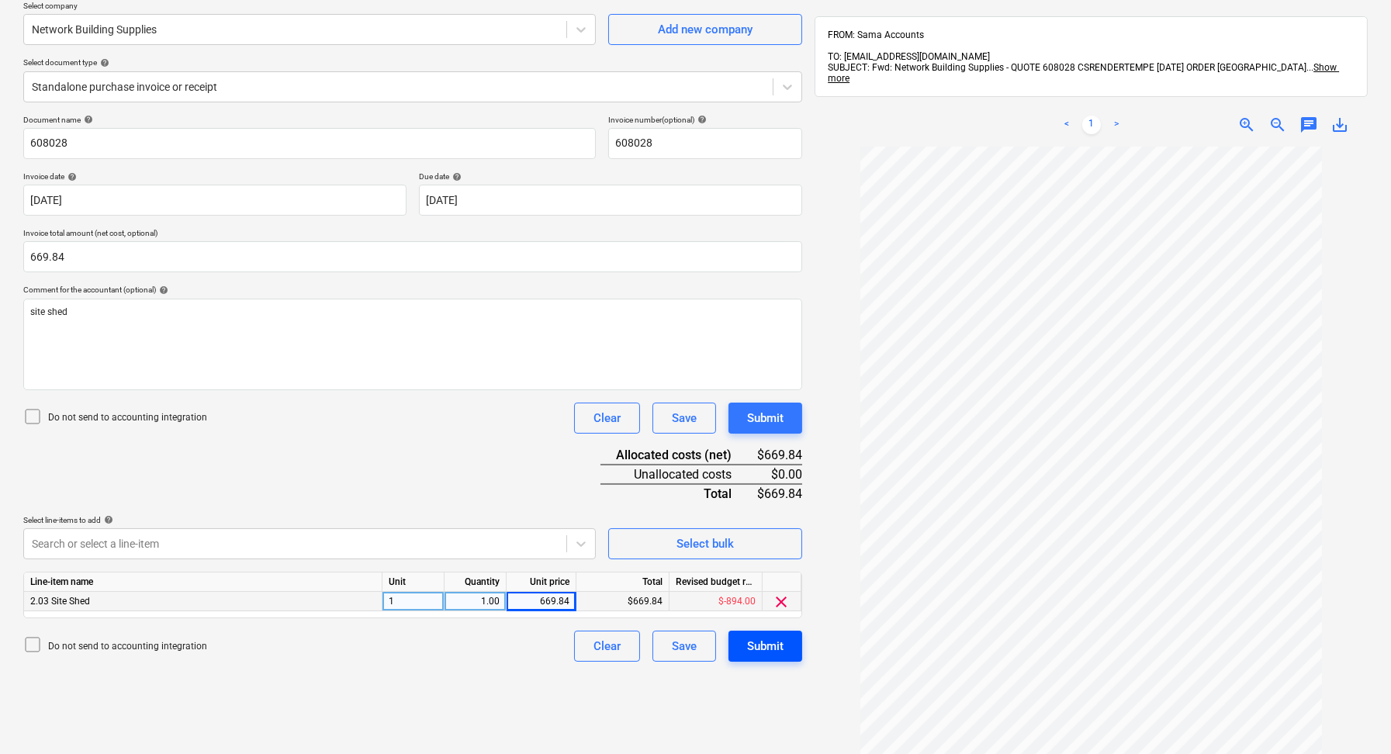
click at [769, 649] on div "Submit" at bounding box center [765, 646] width 36 height 20
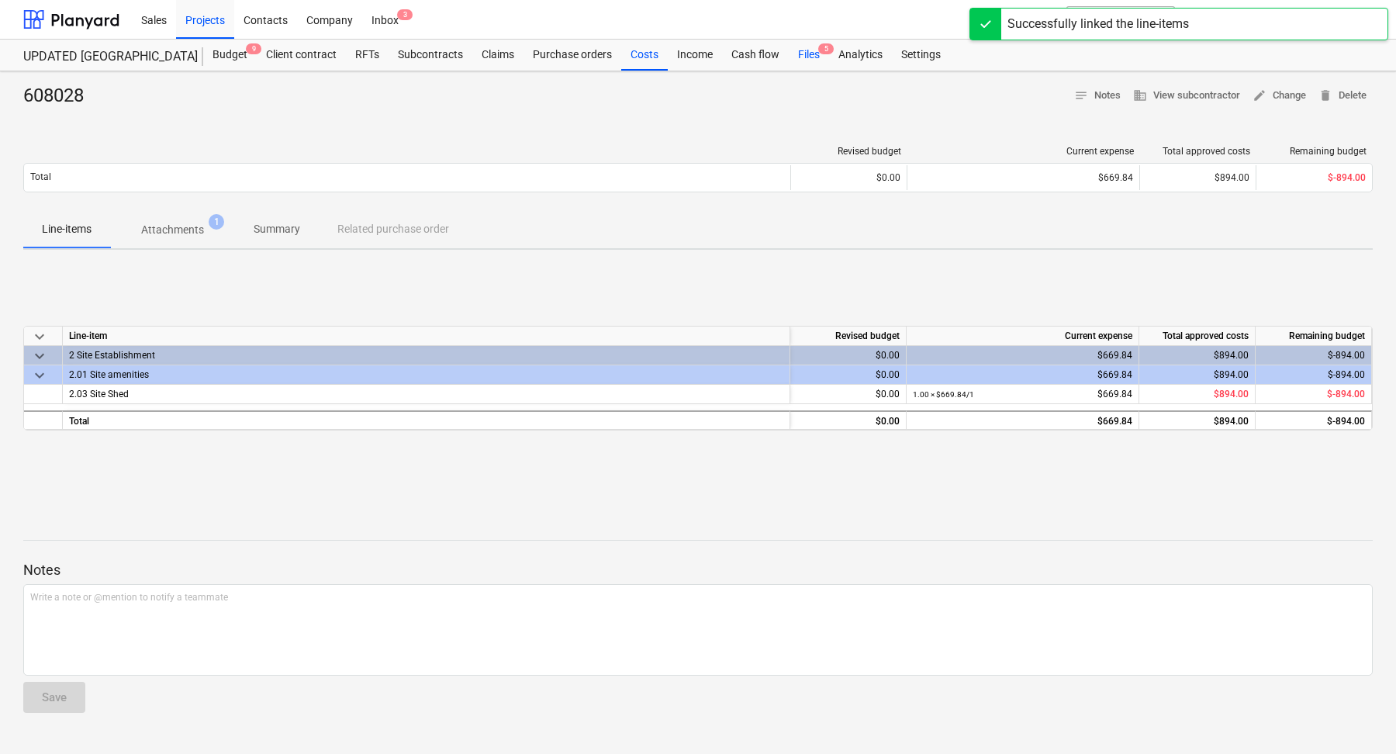
click at [810, 50] on div "Files 5" at bounding box center [809, 55] width 40 height 31
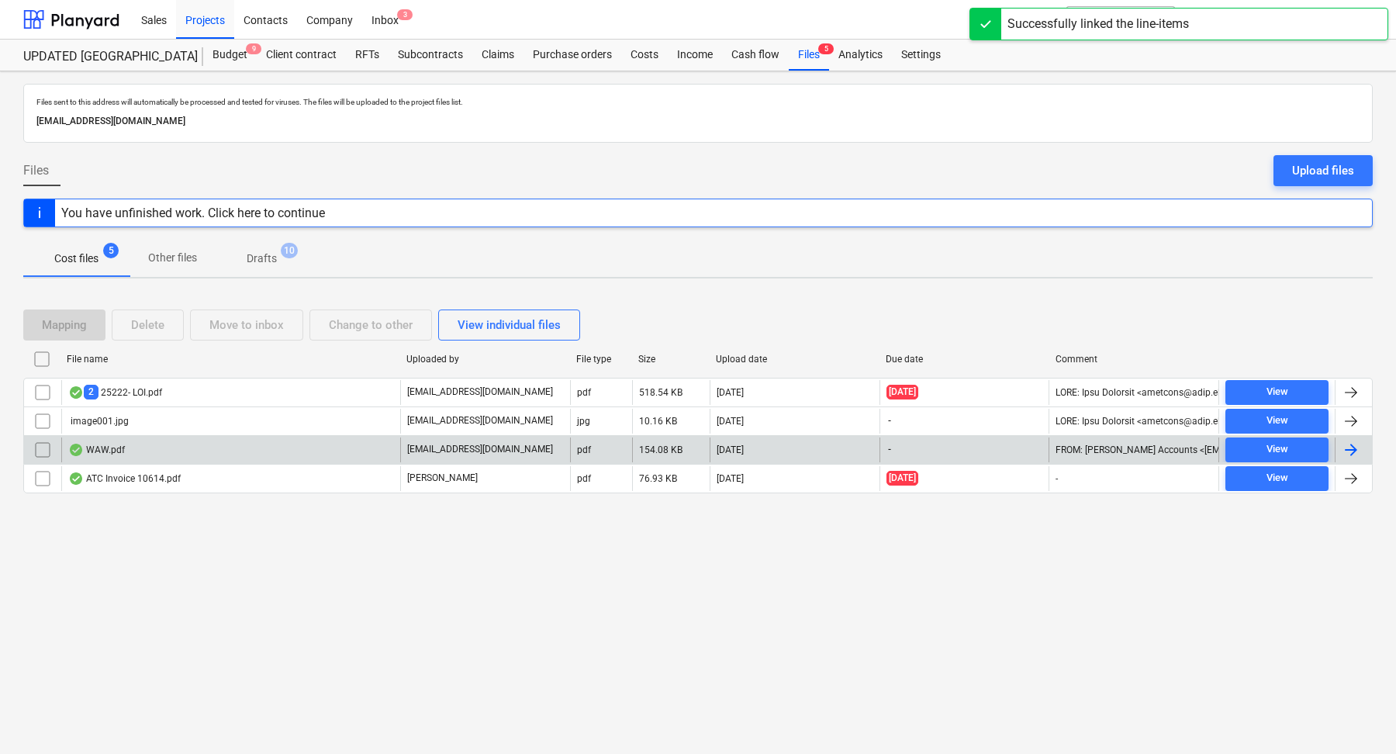
click at [238, 451] on div "WAW.pdf" at bounding box center [230, 449] width 339 height 25
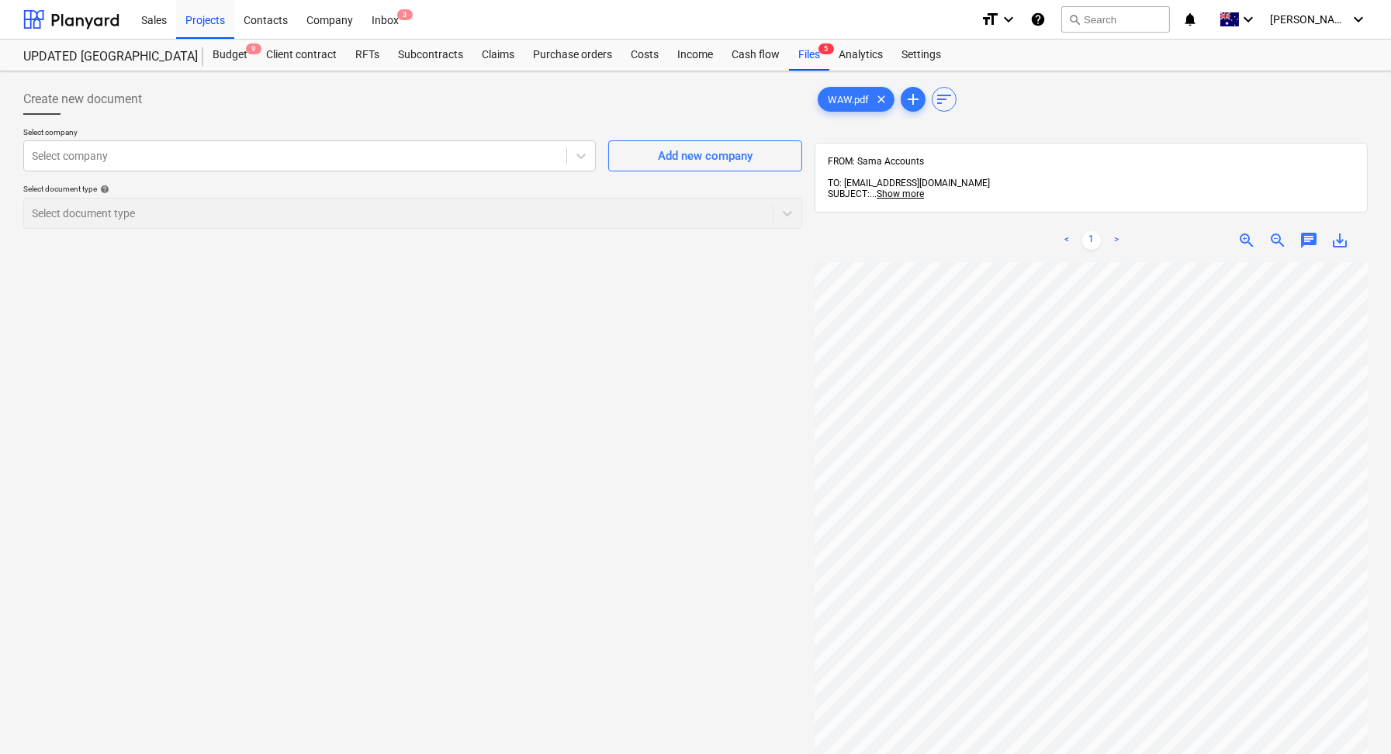
click at [1270, 231] on span "zoom_out" at bounding box center [1277, 240] width 19 height 19
click at [1231, 231] on div "zoom_in" at bounding box center [1246, 240] width 31 height 19
click at [1242, 231] on span "zoom_in" at bounding box center [1246, 240] width 19 height 19
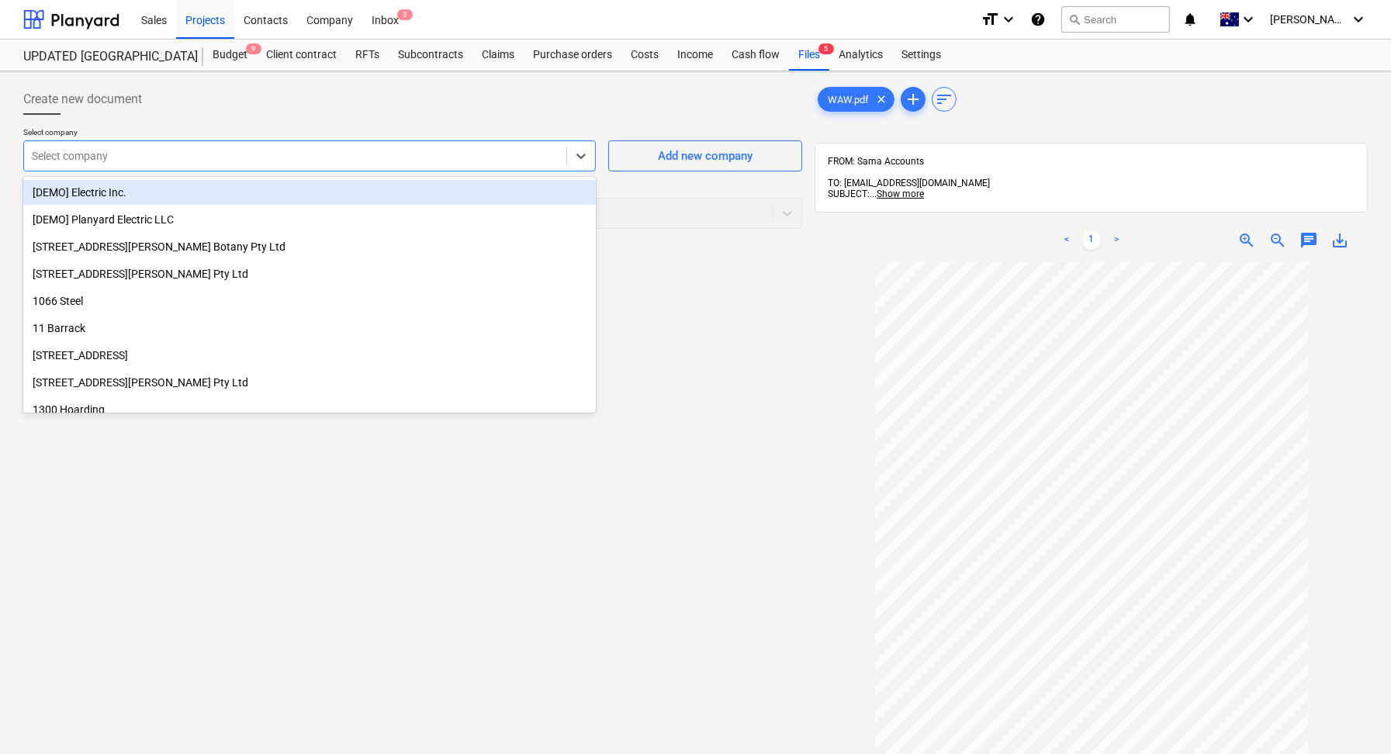
click at [185, 148] on div at bounding box center [295, 156] width 527 height 16
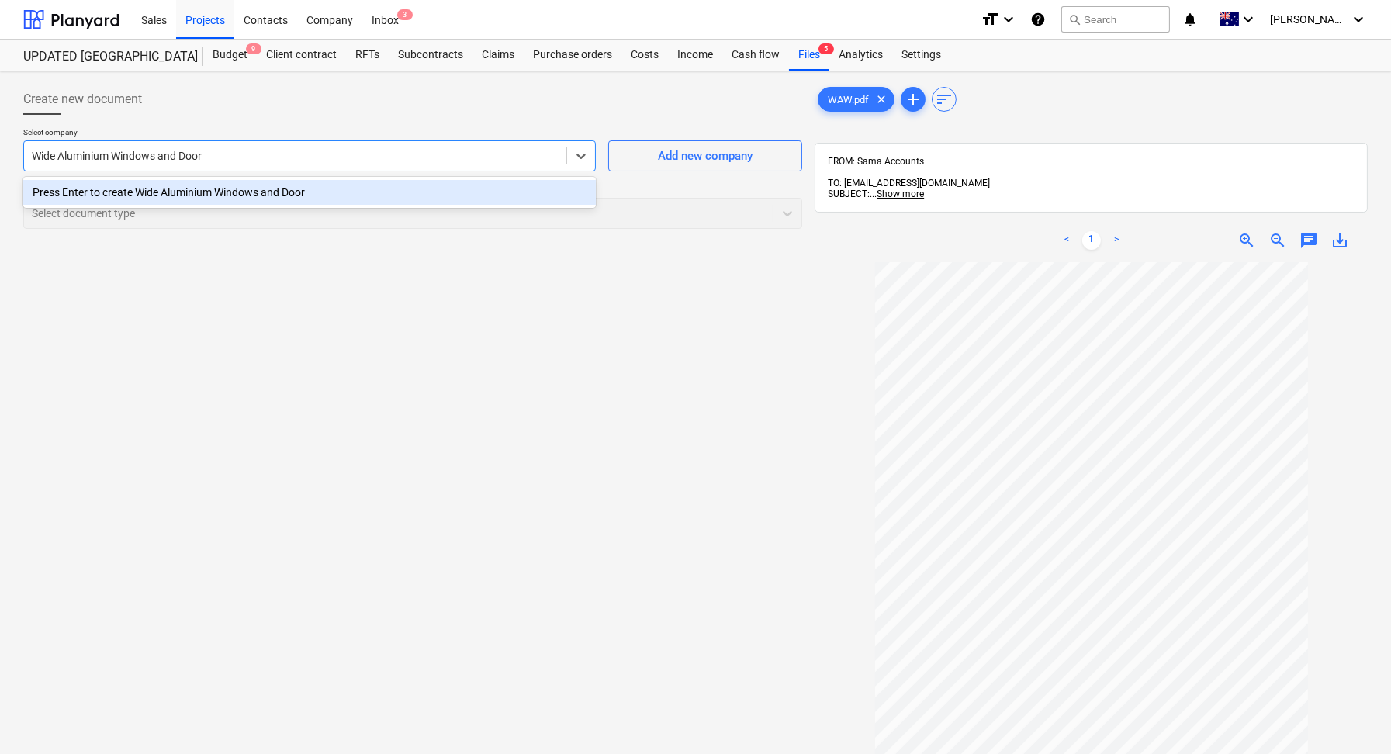
type input "Wide Aluminium Windows and Doors"
click at [183, 197] on div "Press Enter to create Wide Aluminium Windows and Doors" at bounding box center [309, 192] width 572 height 25
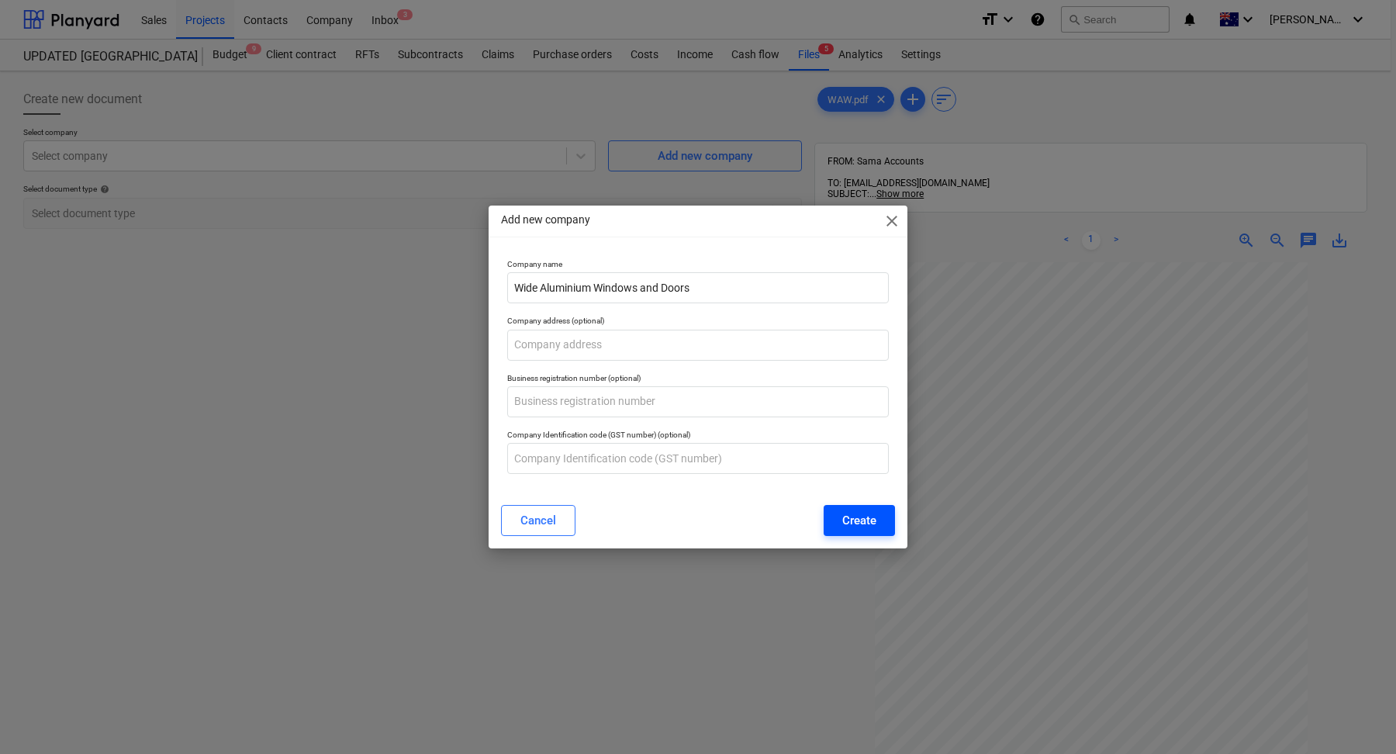
click at [847, 521] on div "Create" at bounding box center [859, 520] width 34 height 20
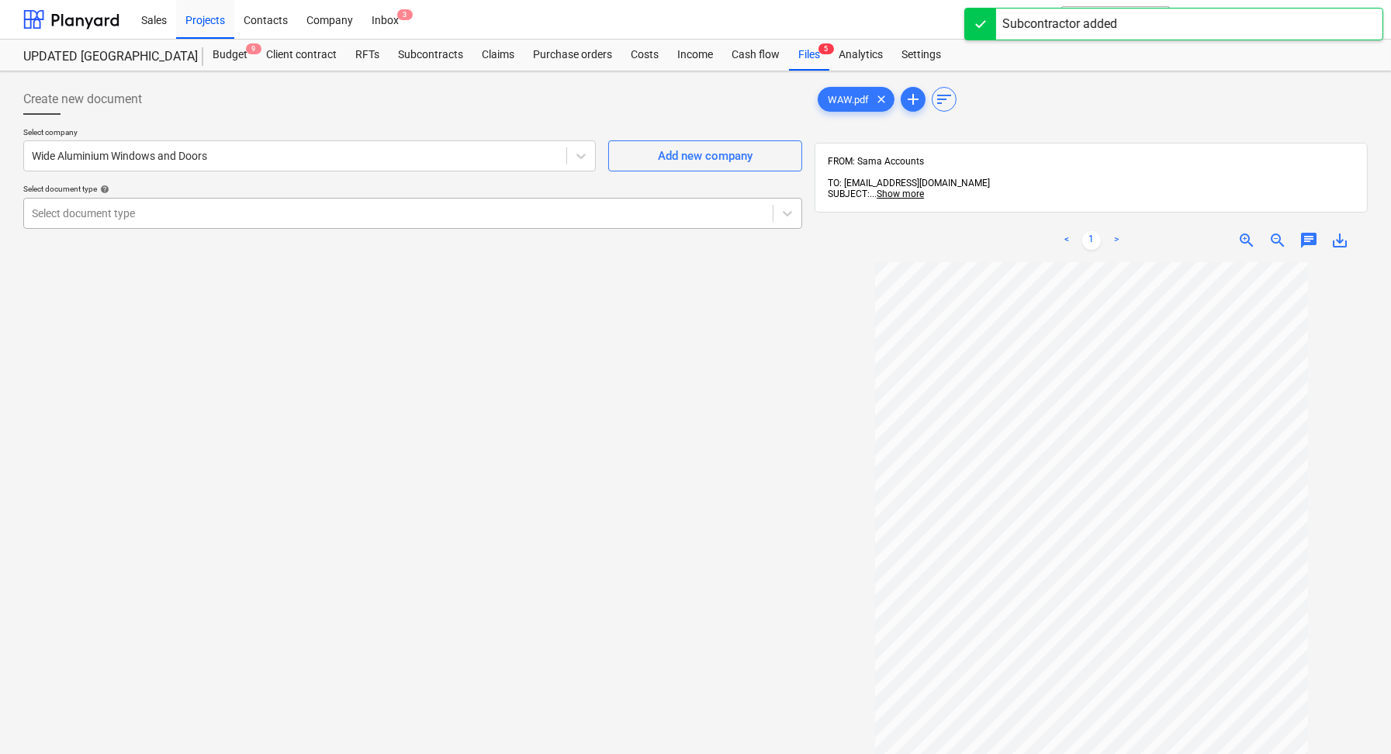
click at [137, 212] on div at bounding box center [398, 214] width 733 height 16
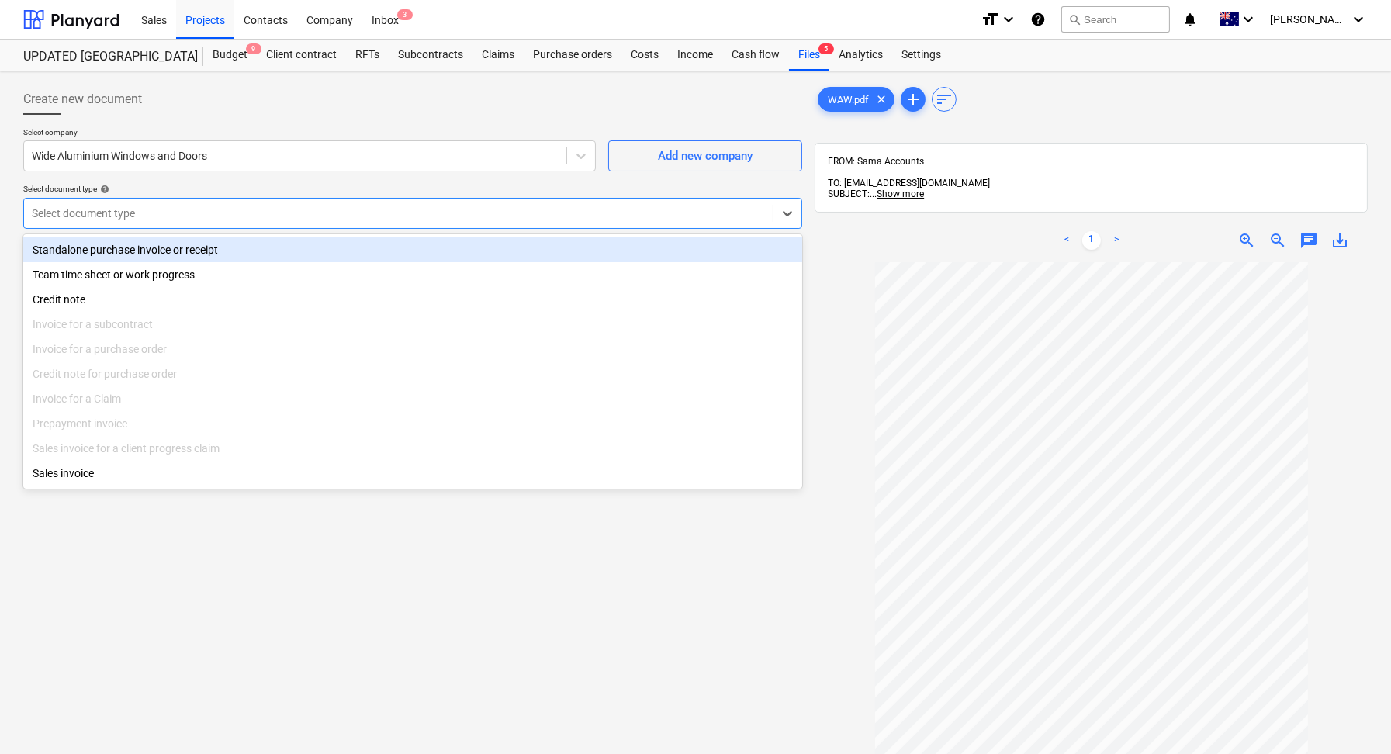
click at [178, 257] on div "Standalone purchase invoice or receipt" at bounding box center [412, 249] width 779 height 25
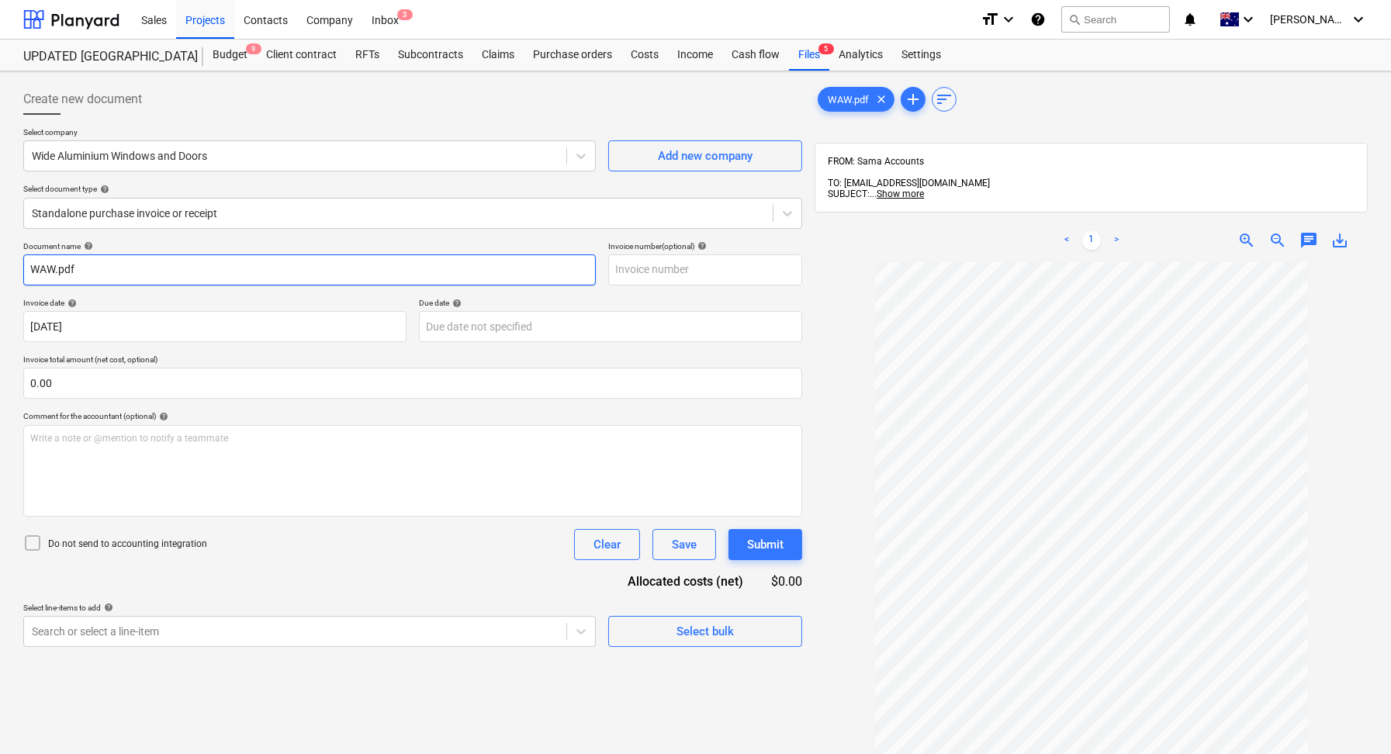
drag, startPoint x: 154, startPoint y: 268, endPoint x: 0, endPoint y: 268, distance: 153.6
click at [0, 268] on div "Create new document Select company Wide Aluminium Windows and Doors Add new com…" at bounding box center [695, 528] width 1391 height 914
type input "4663"
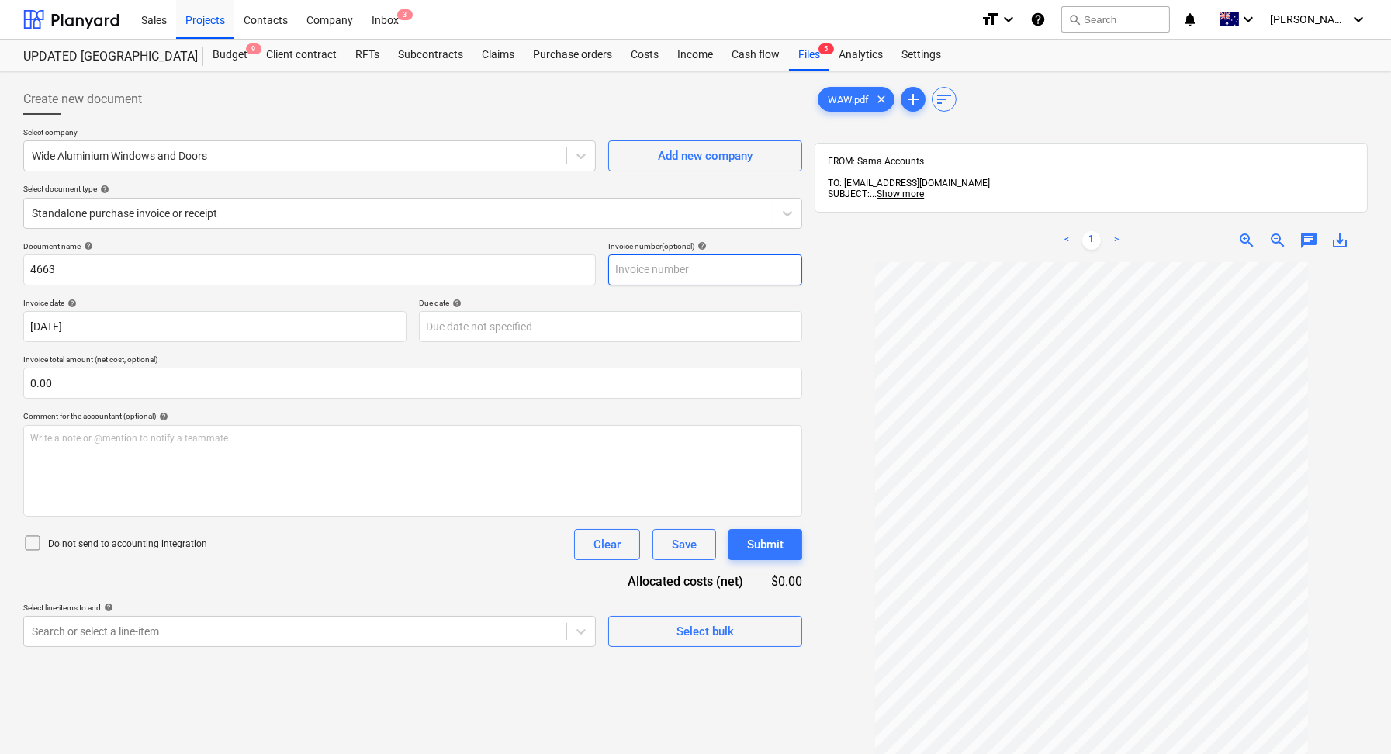
click at [651, 282] on input "text" at bounding box center [705, 269] width 194 height 31
type input "4663"
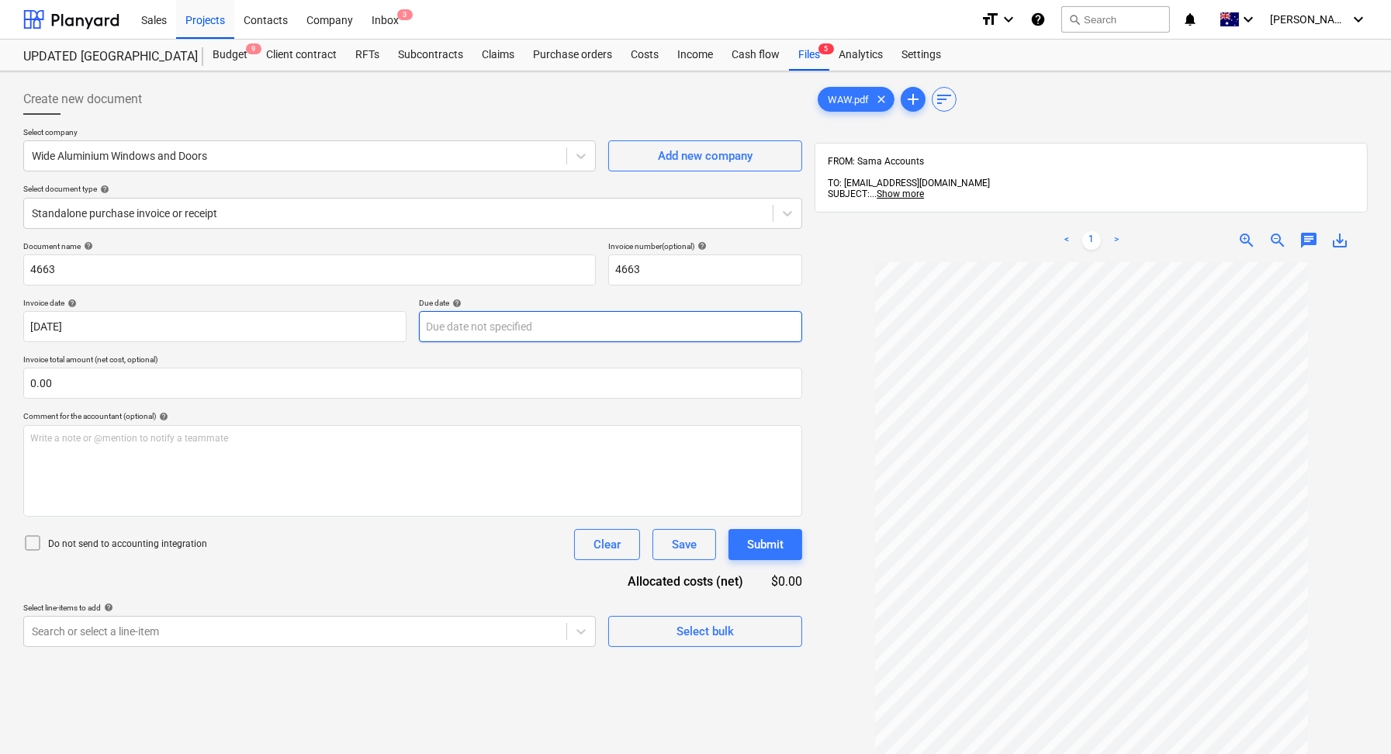
click at [488, 324] on body "Sales Projects Contacts Company Inbox 3 format_size keyboard_arrow_down help se…" at bounding box center [695, 377] width 1391 height 754
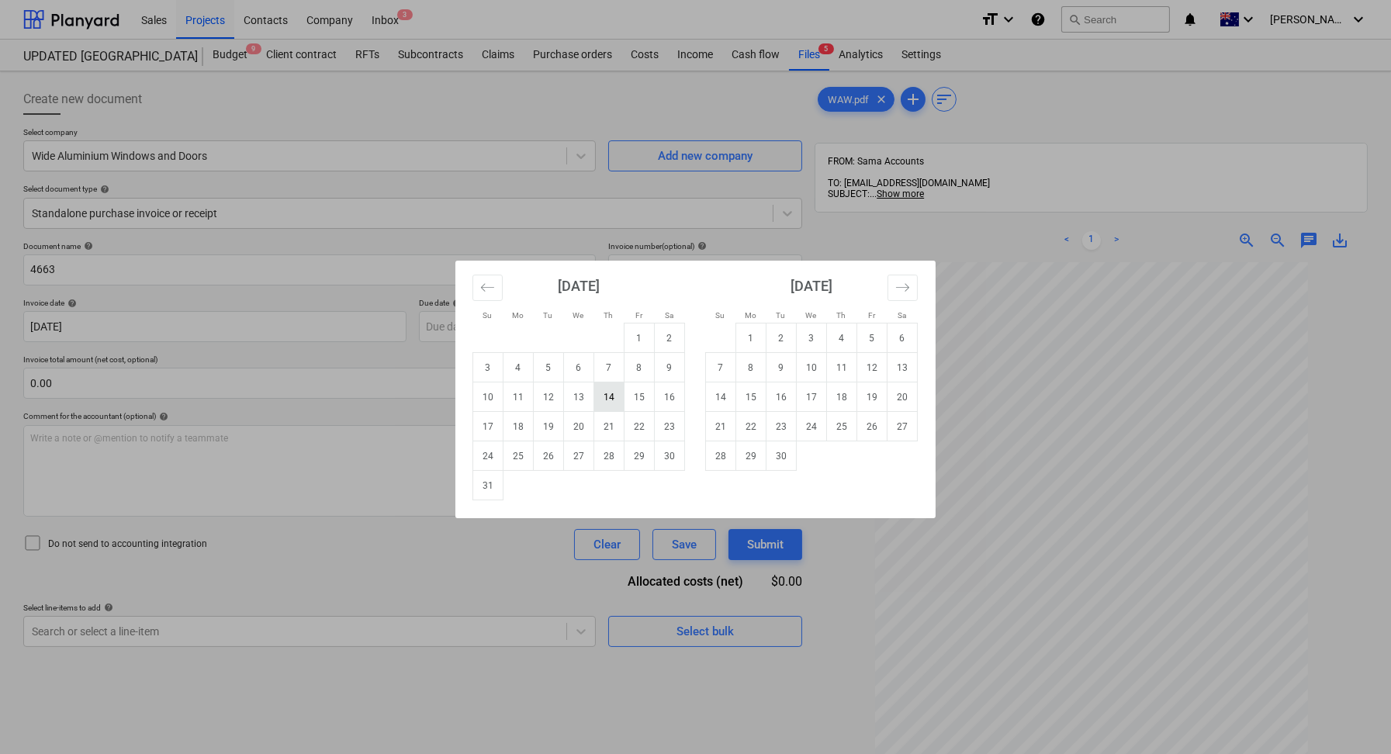
click at [610, 395] on td "14" at bounding box center [609, 396] width 30 height 29
type input "[DATE]"
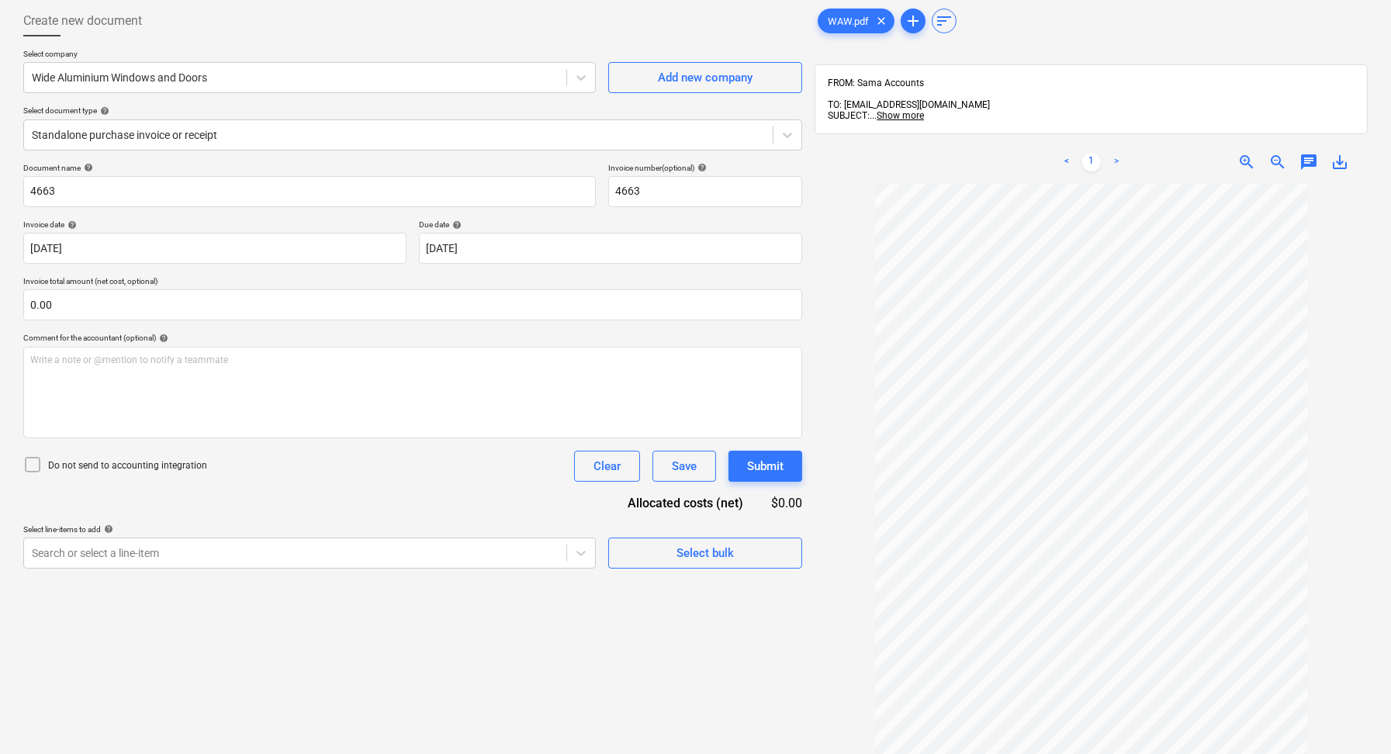
scroll to position [95, 0]
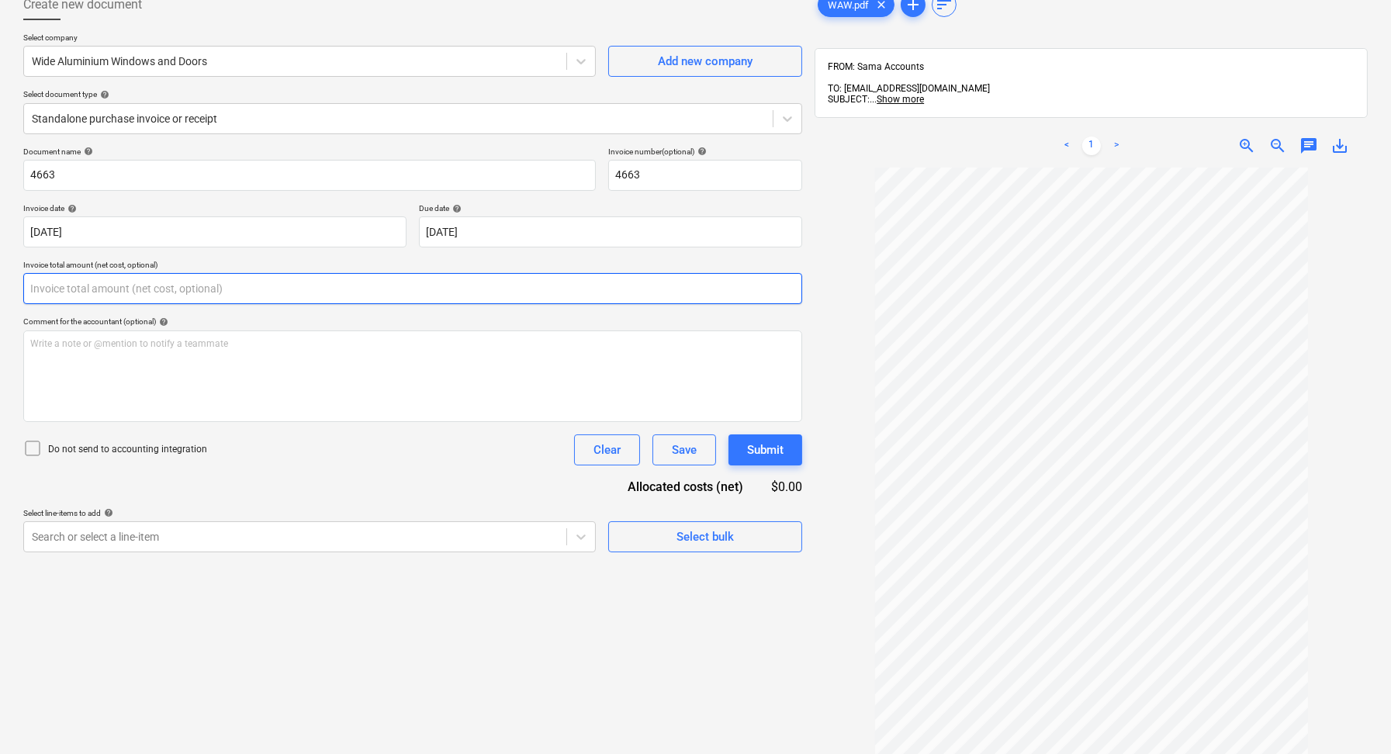
drag, startPoint x: 135, startPoint y: 279, endPoint x: 0, endPoint y: 279, distance: 134.9
click at [0, 279] on div "Create new document Select company Wide Aluminium Windows and Doors Add new com…" at bounding box center [695, 434] width 1391 height 914
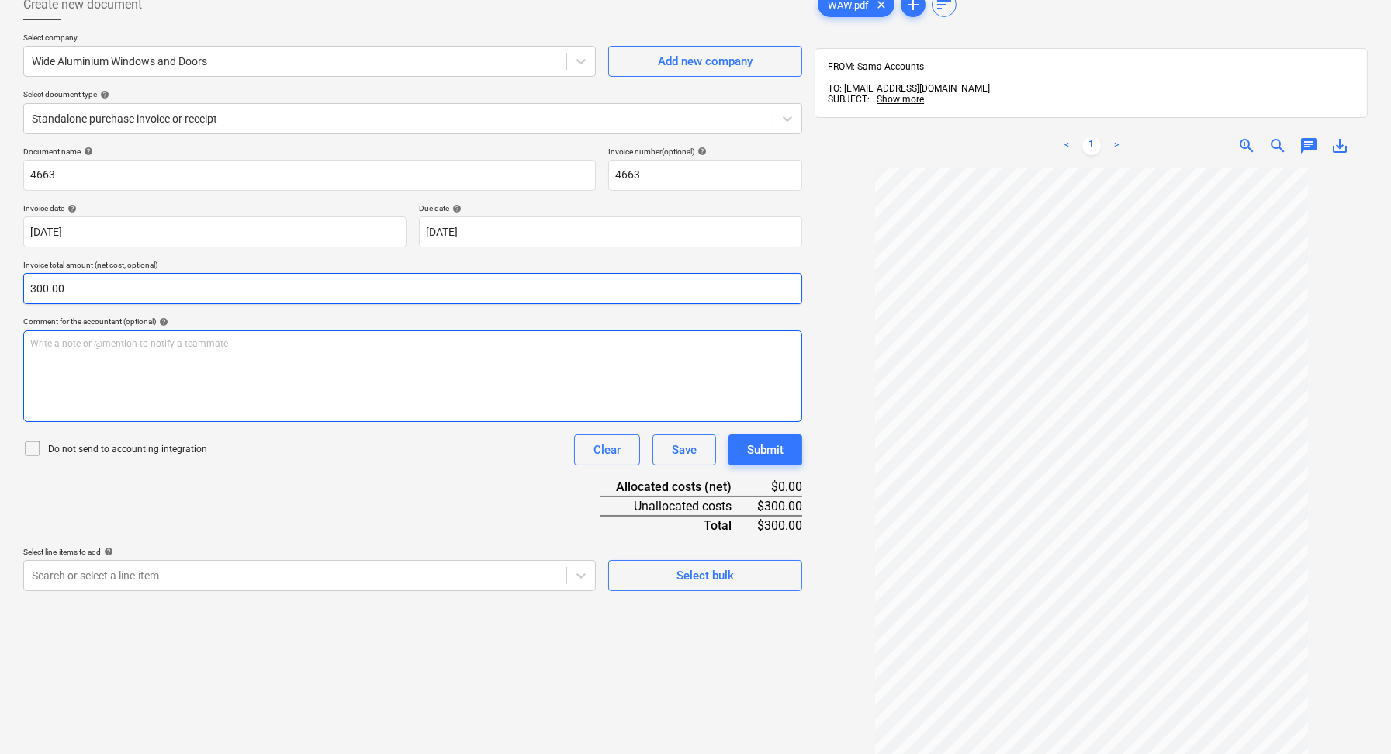
type input "300.00"
click at [91, 355] on div "Write a note or @mention to notify a teammate [PERSON_NAME]" at bounding box center [412, 376] width 779 height 92
click at [408, 493] on div "Document name help 4663 Invoice number (optional) help 4663 Invoice date help […" at bounding box center [412, 369] width 779 height 444
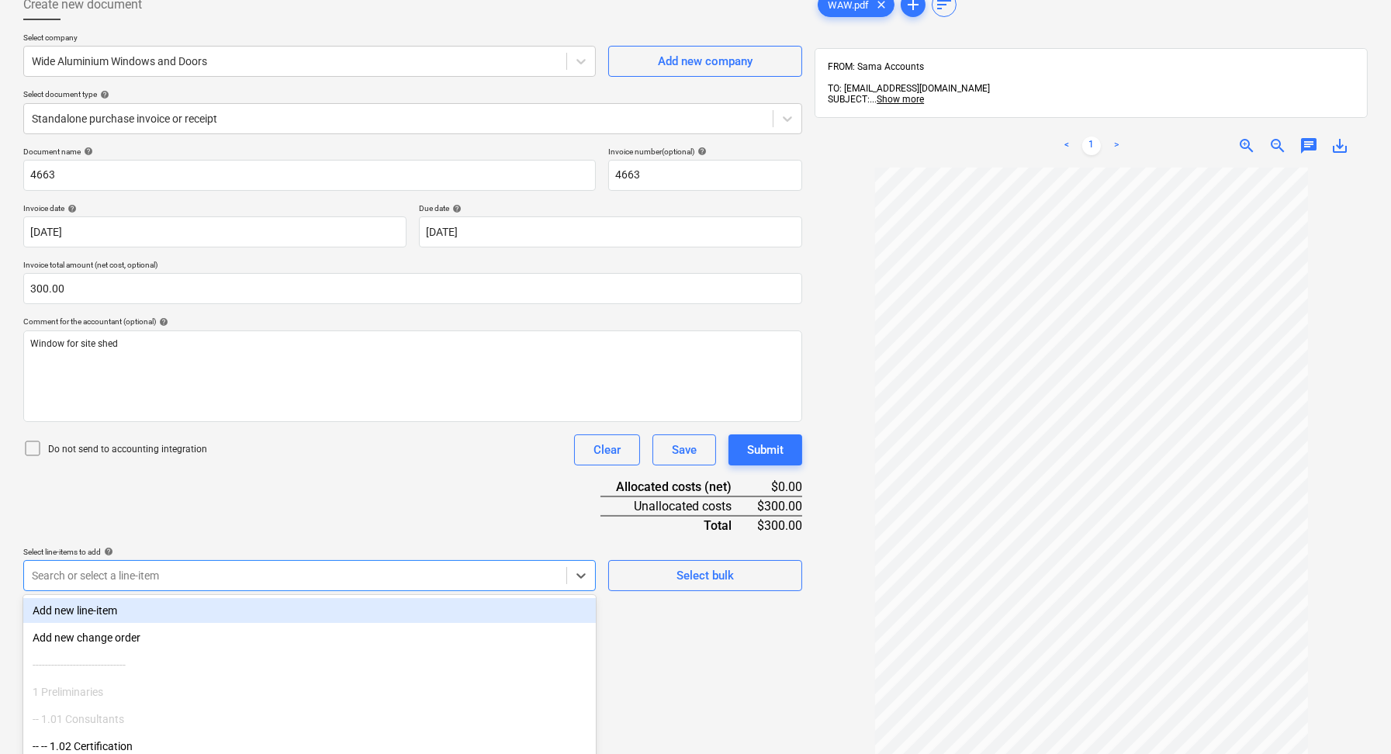
click at [199, 572] on body "Sales Projects Contacts Company Inbox 3 format_size keyboard_arrow_down help se…" at bounding box center [695, 282] width 1391 height 754
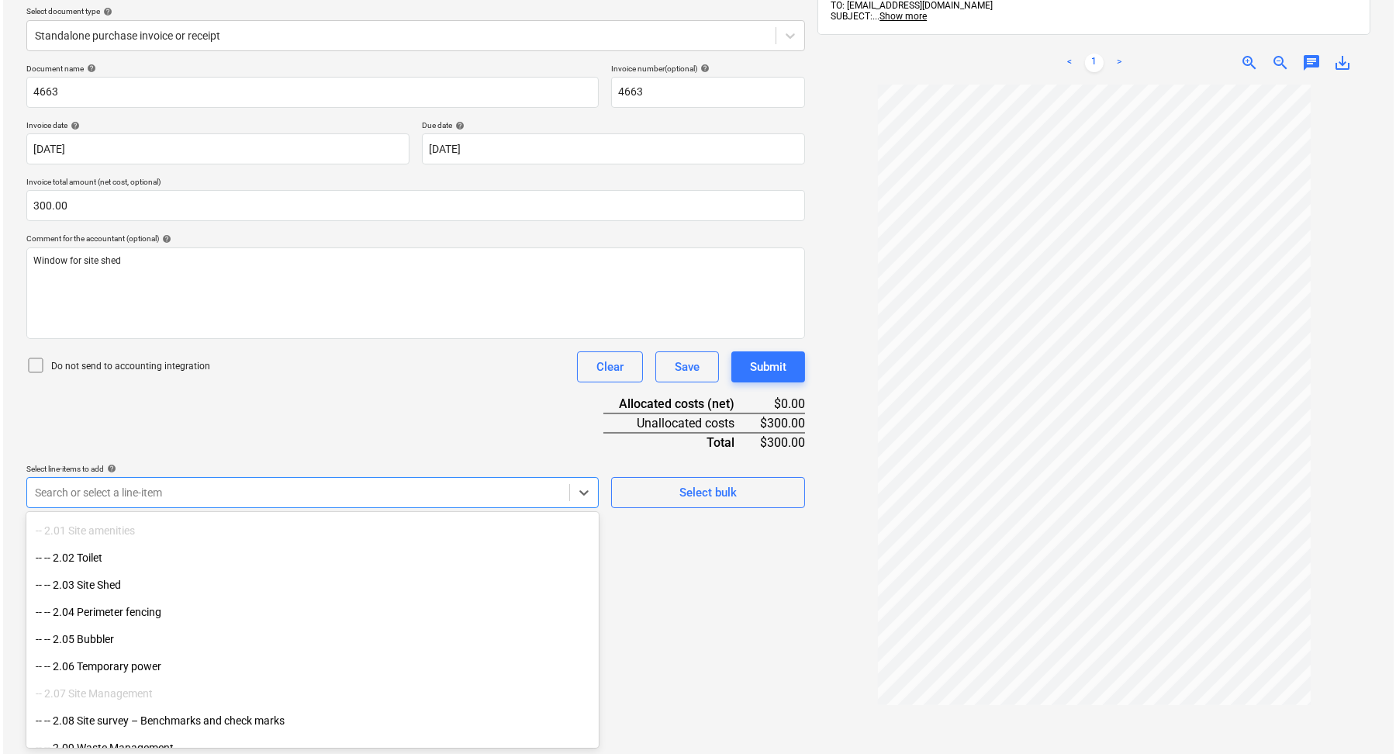
scroll to position [1083, 0]
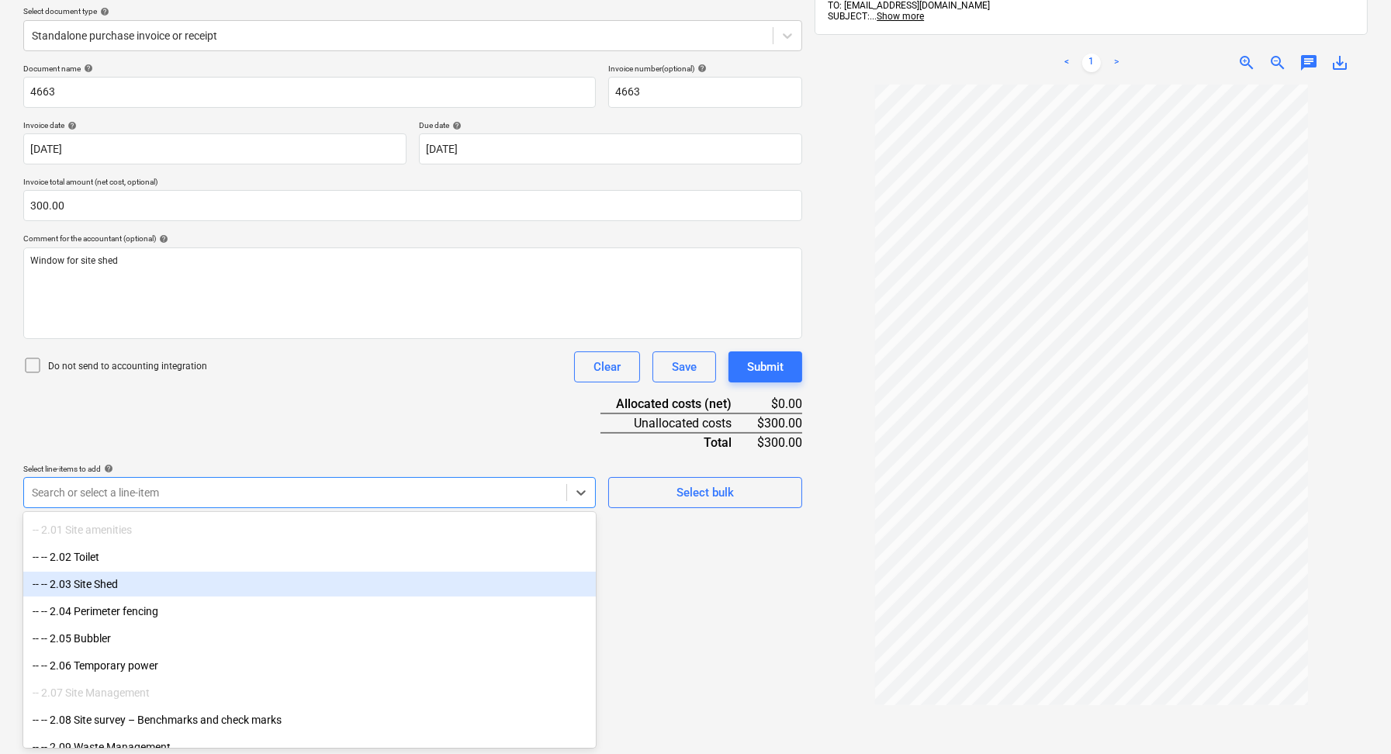
click at [145, 595] on div "-- -- 2.03 Site Shed" at bounding box center [309, 584] width 572 height 25
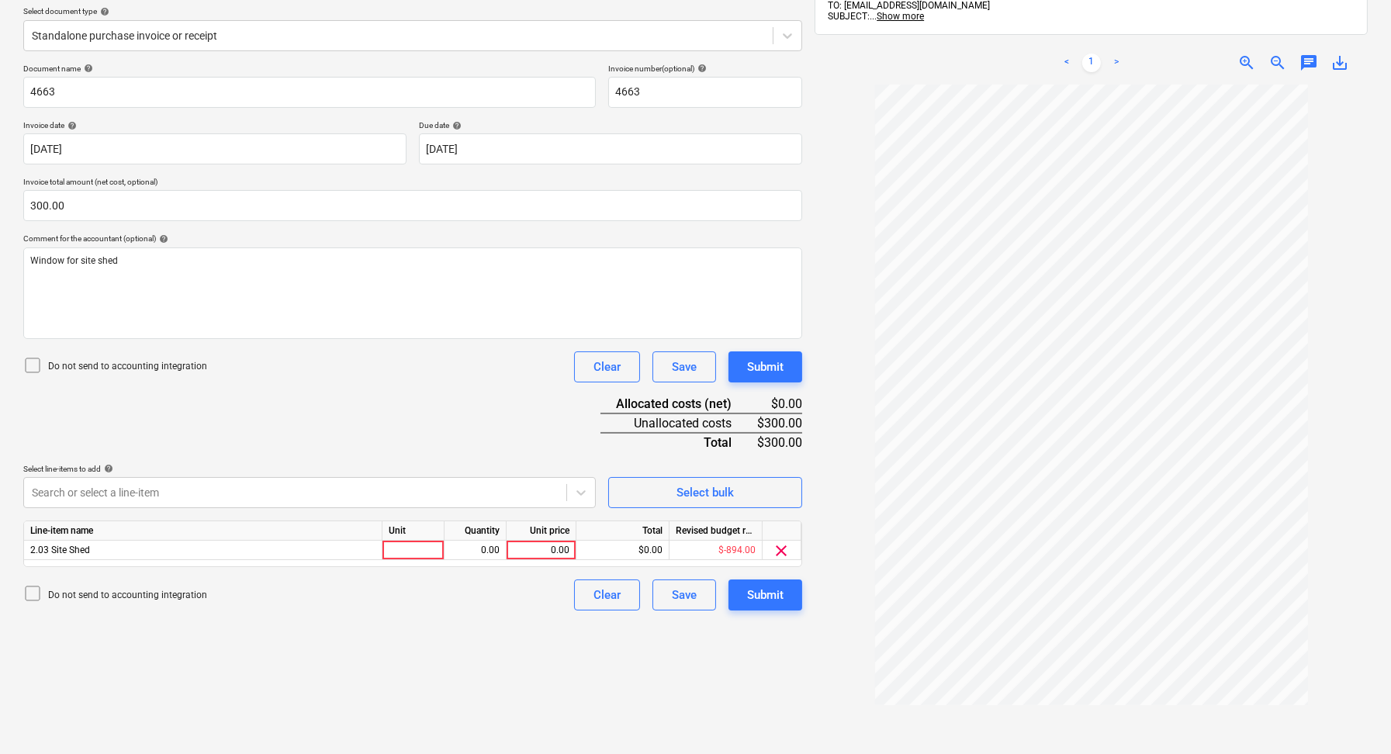
click at [422, 441] on div "Document name help 4663 Invoice number (optional) help 4663 Invoice date help […" at bounding box center [412, 337] width 779 height 547
click at [382, 542] on div at bounding box center [413, 550] width 62 height 19
click at [470, 545] on div "0.00" at bounding box center [475, 550] width 49 height 19
click at [545, 545] on div "0.00" at bounding box center [541, 550] width 57 height 19
type input "300"
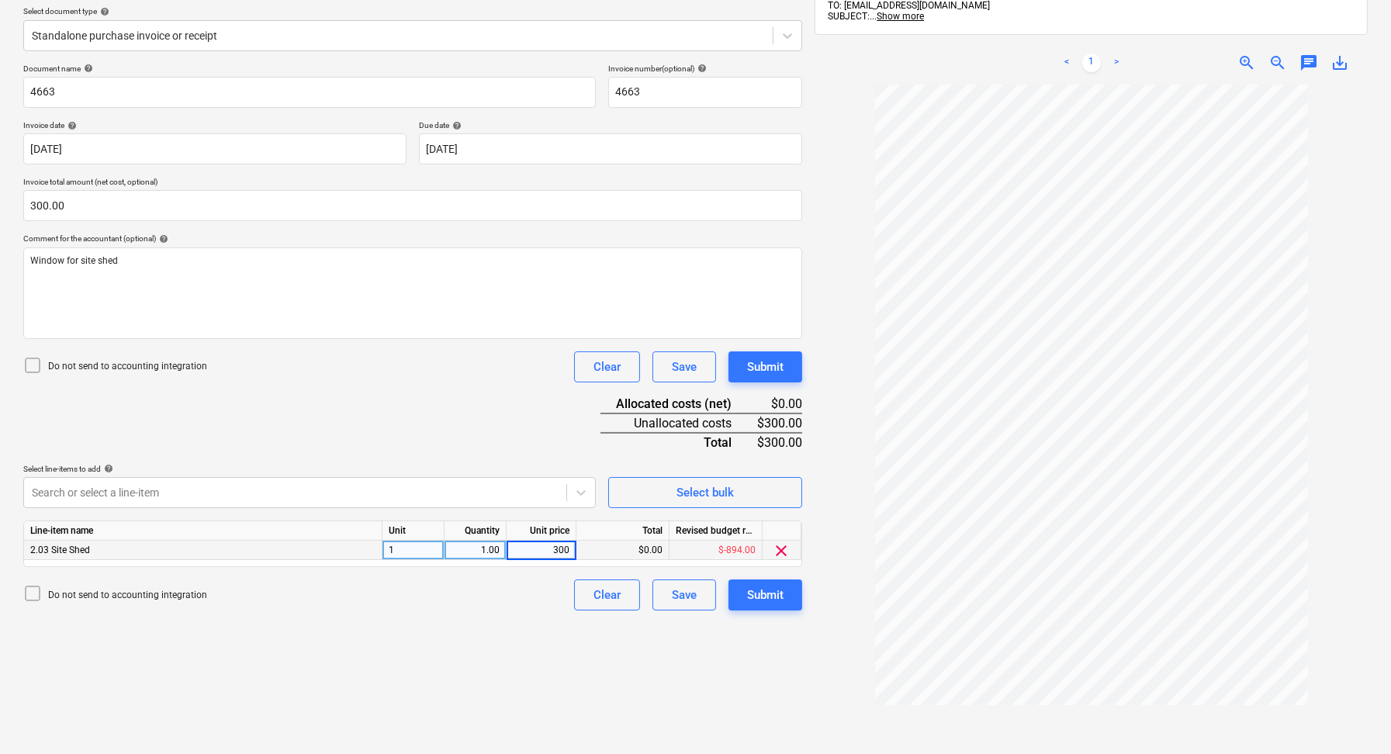
click at [474, 440] on div "Document name help 4663 Invoice number (optional) help 4663 Invoice date help […" at bounding box center [412, 337] width 779 height 547
click at [777, 599] on div "Submit" at bounding box center [765, 595] width 36 height 20
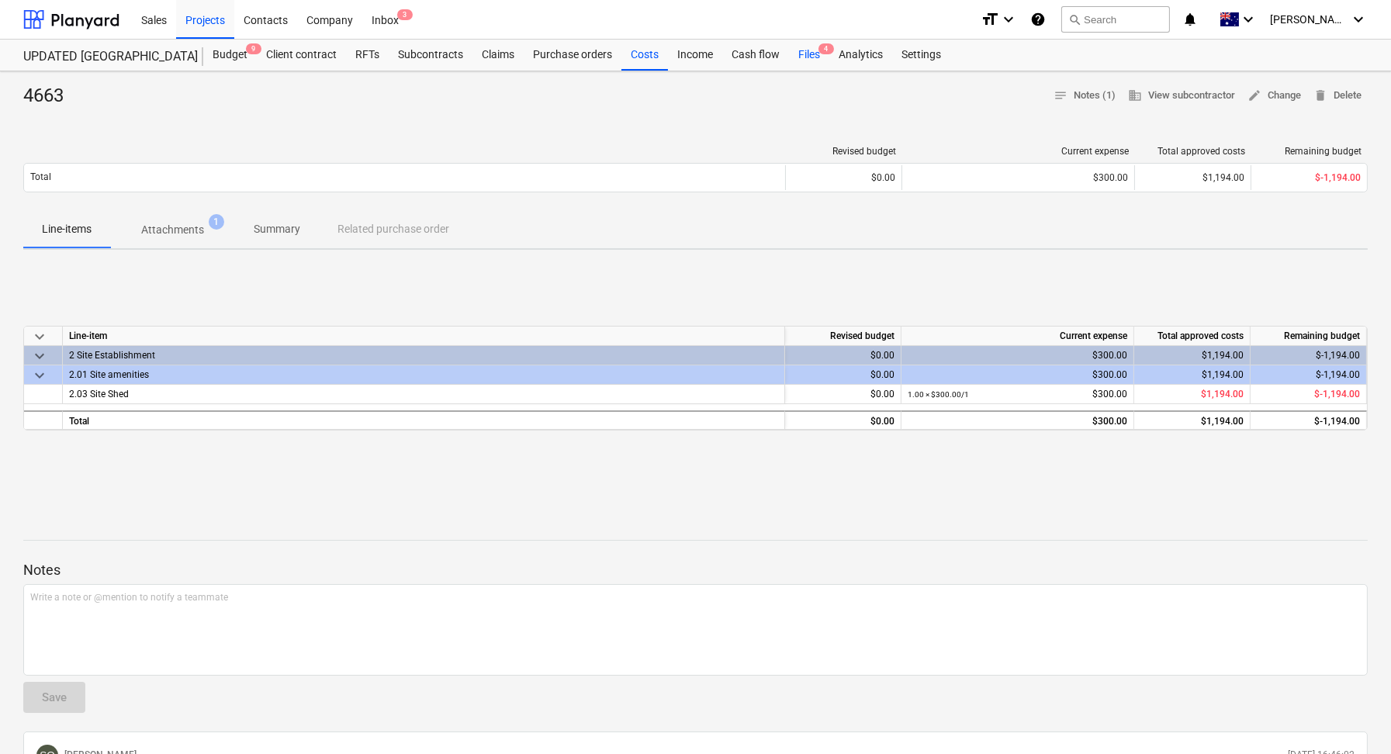
click at [825, 52] on span "4" at bounding box center [826, 48] width 16 height 11
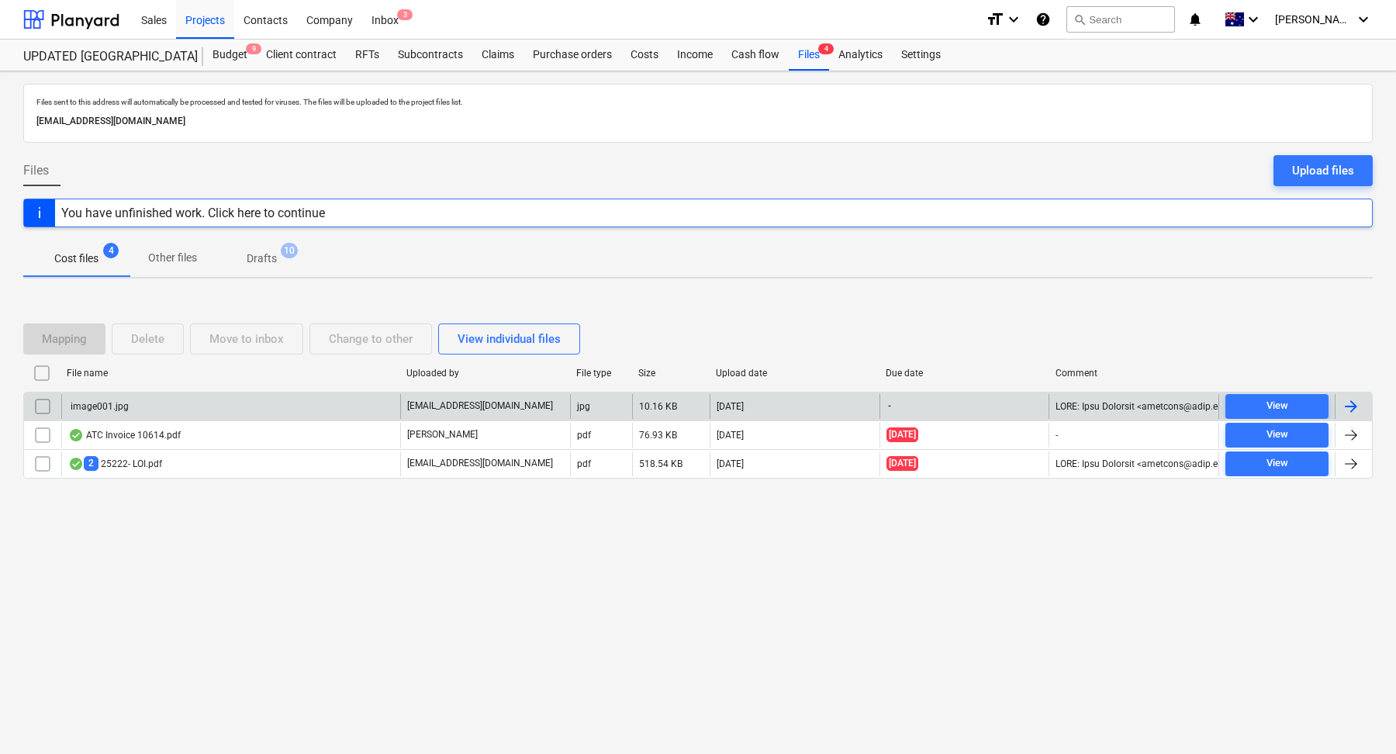
click at [210, 402] on div "image001.jpg" at bounding box center [230, 406] width 339 height 25
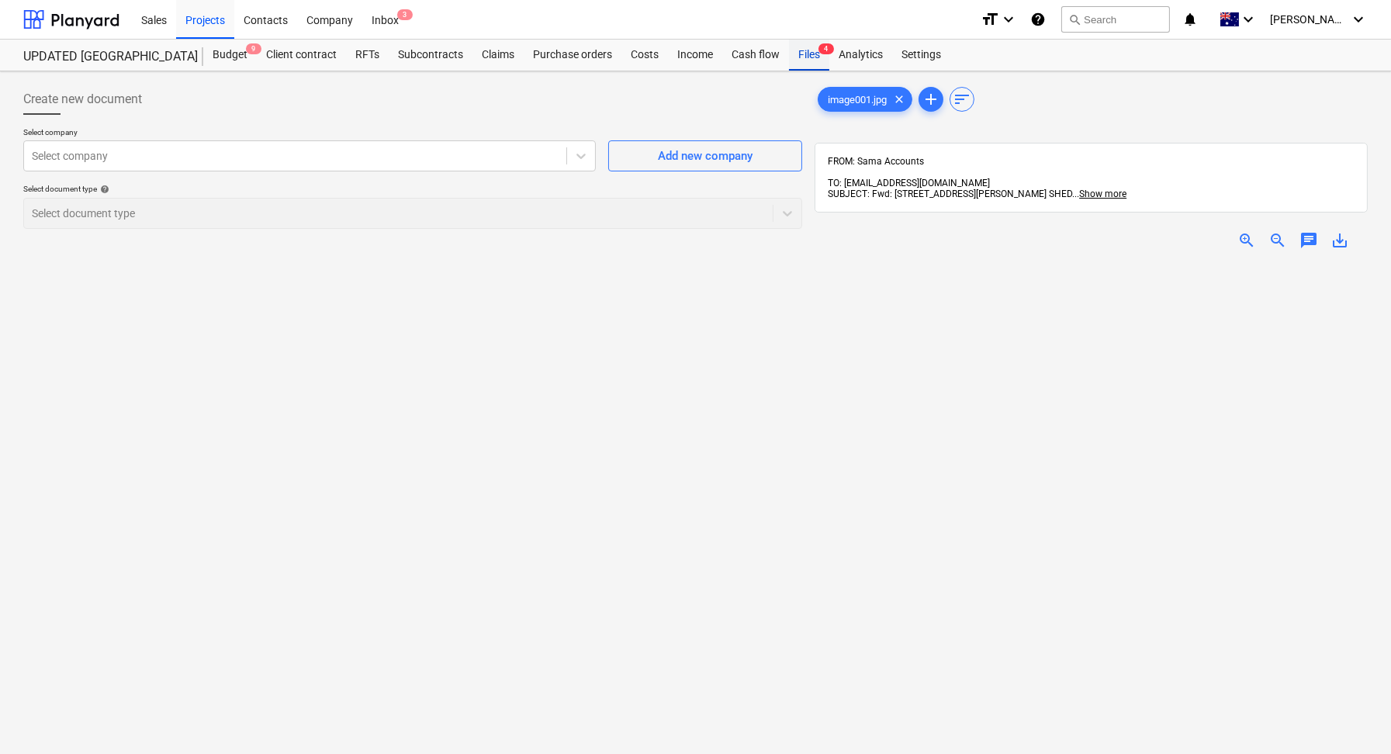
click at [812, 58] on div "Files 4" at bounding box center [809, 55] width 40 height 31
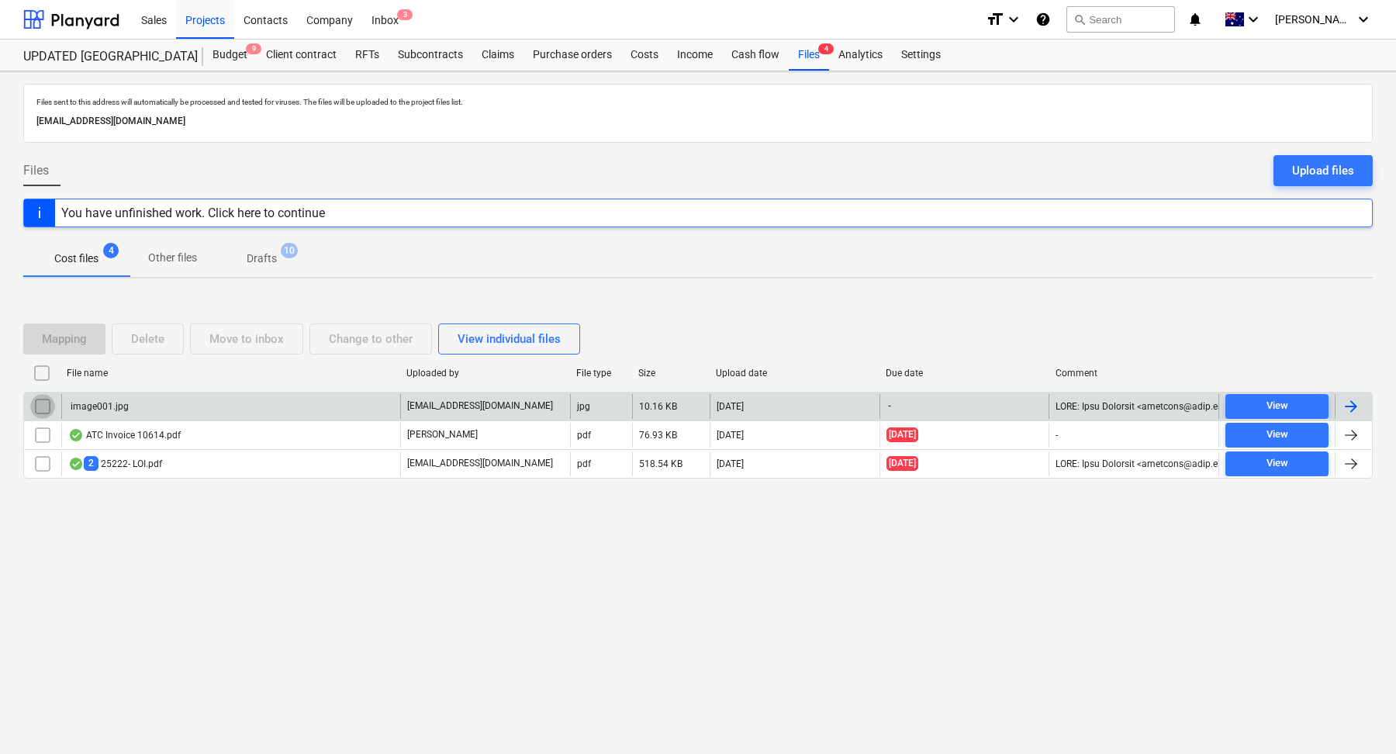
click at [46, 406] on input "checkbox" at bounding box center [42, 406] width 25 height 25
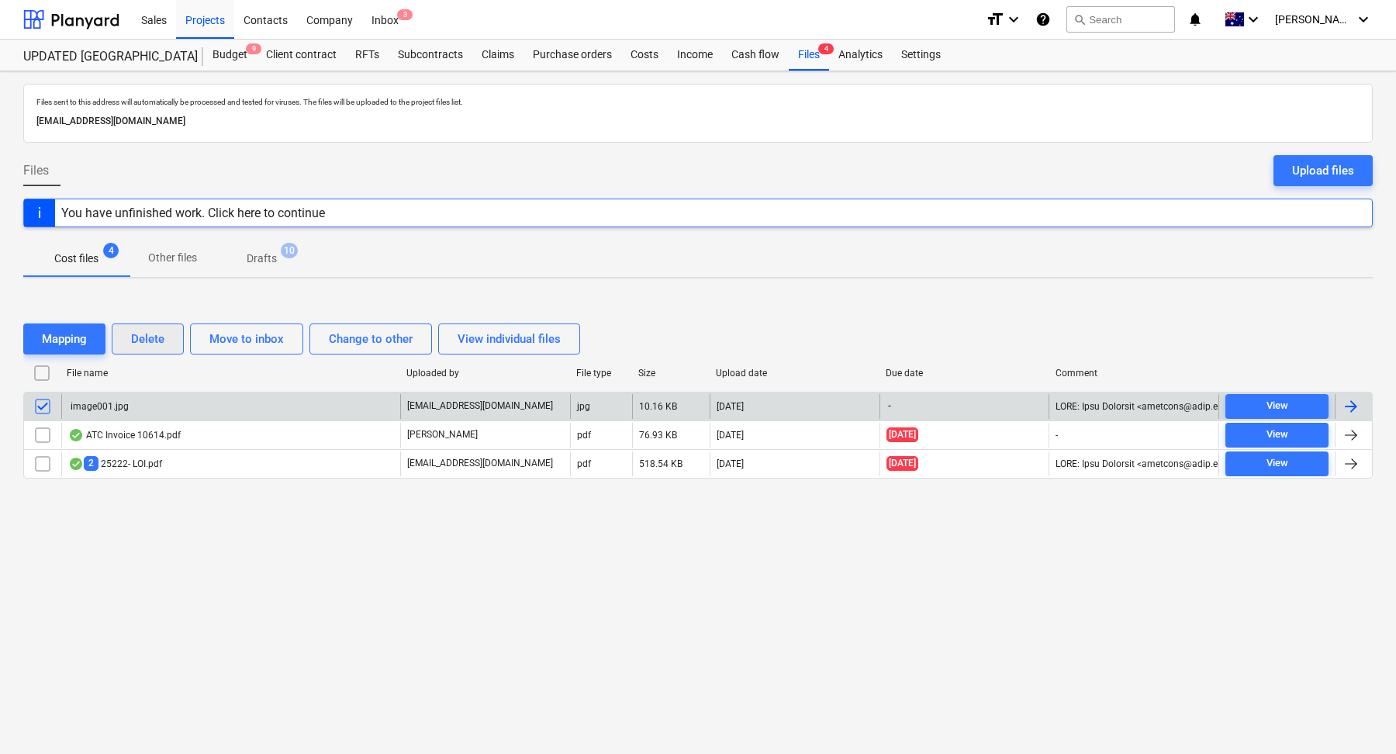
click at [160, 342] on div "Delete" at bounding box center [147, 339] width 33 height 20
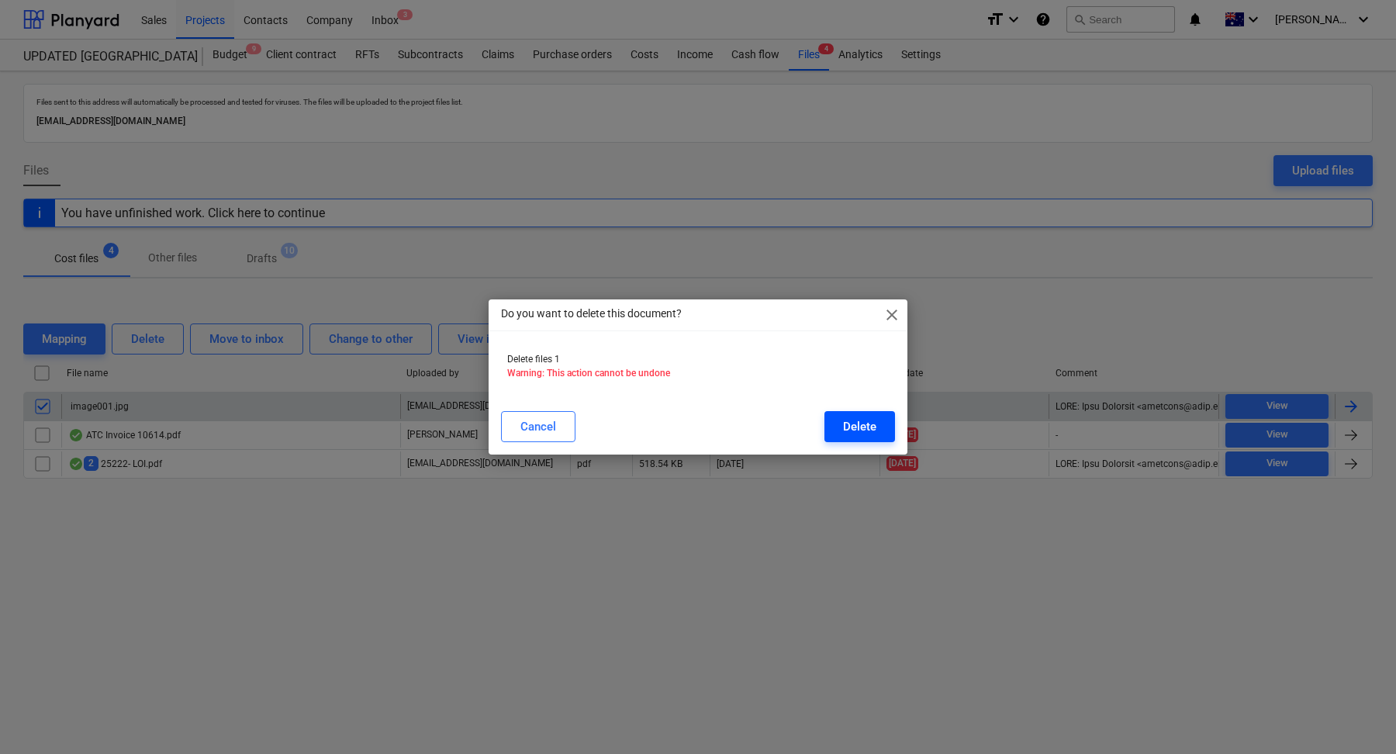
click at [865, 430] on div "Delete" at bounding box center [859, 426] width 33 height 20
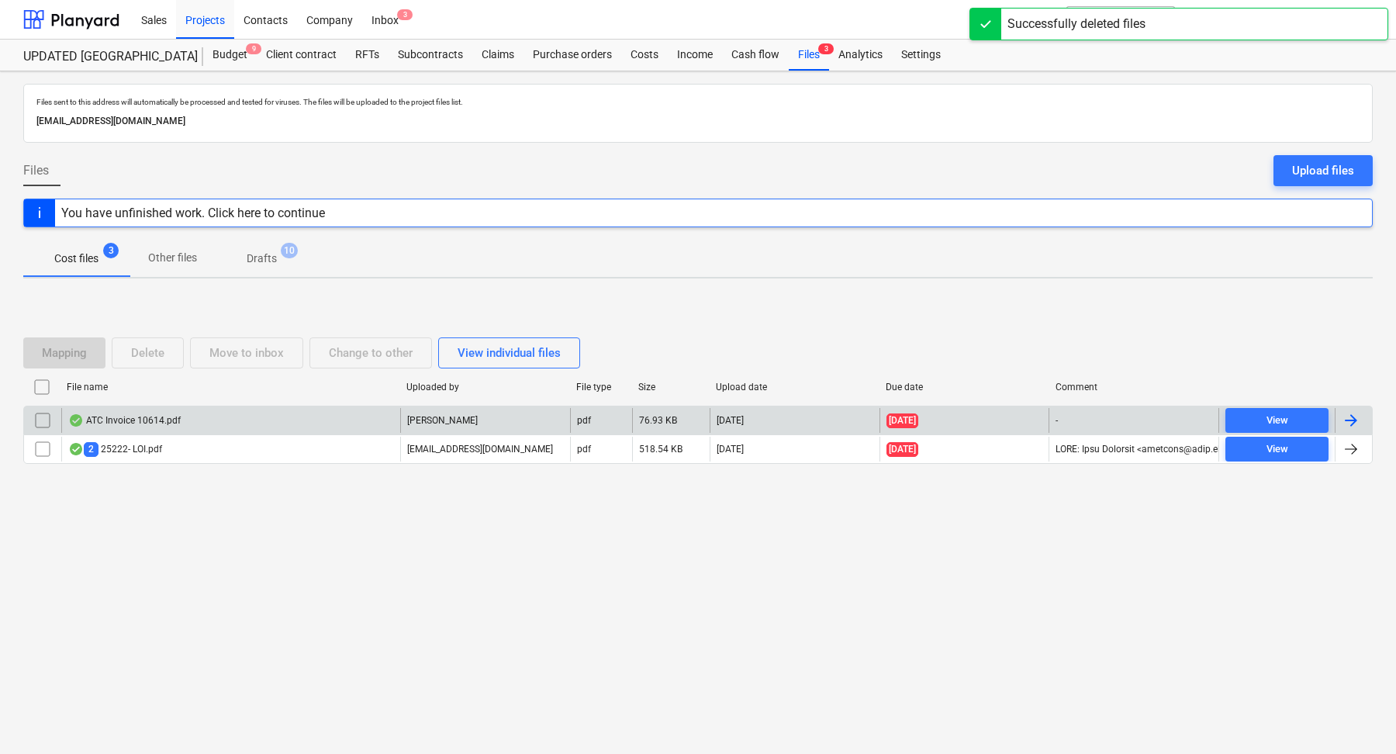
drag, startPoint x: 316, startPoint y: 119, endPoint x: 31, endPoint y: 119, distance: 284.6
click at [31, 119] on div "Files sent to this address will automatically be processed and tested for virus…" at bounding box center [697, 113] width 1349 height 59
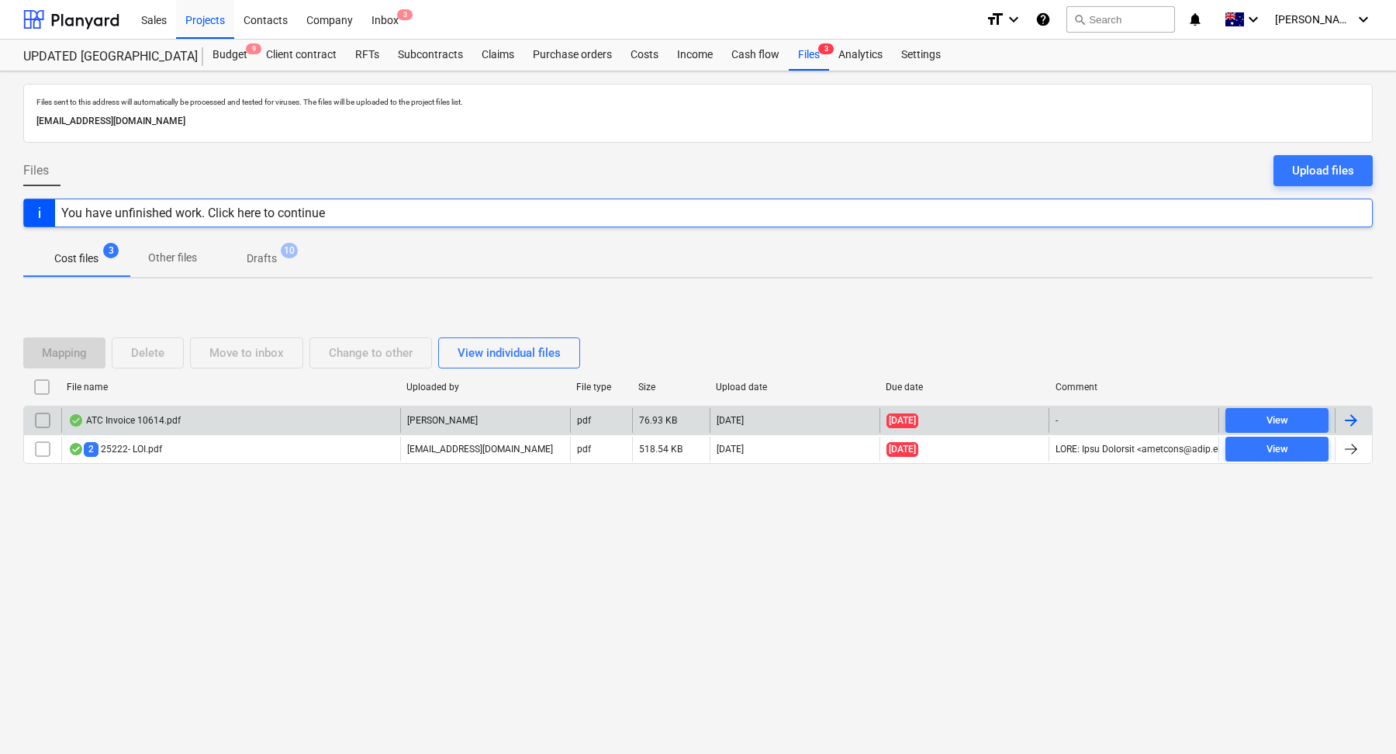
copy p "[EMAIL_ADDRESS][DOMAIN_NAME]"
